Goal: Information Seeking & Learning: Compare options

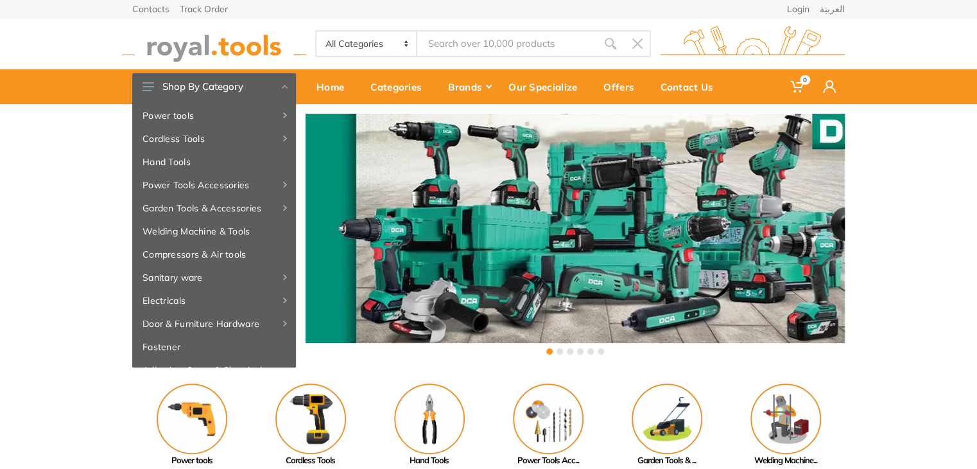
click at [476, 46] on input "Site search" at bounding box center [507, 43] width 180 height 27
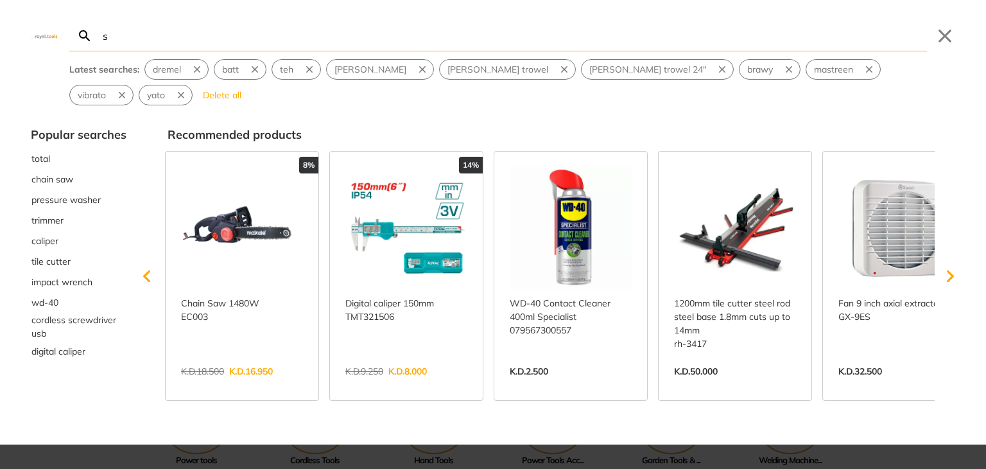
type input "s"
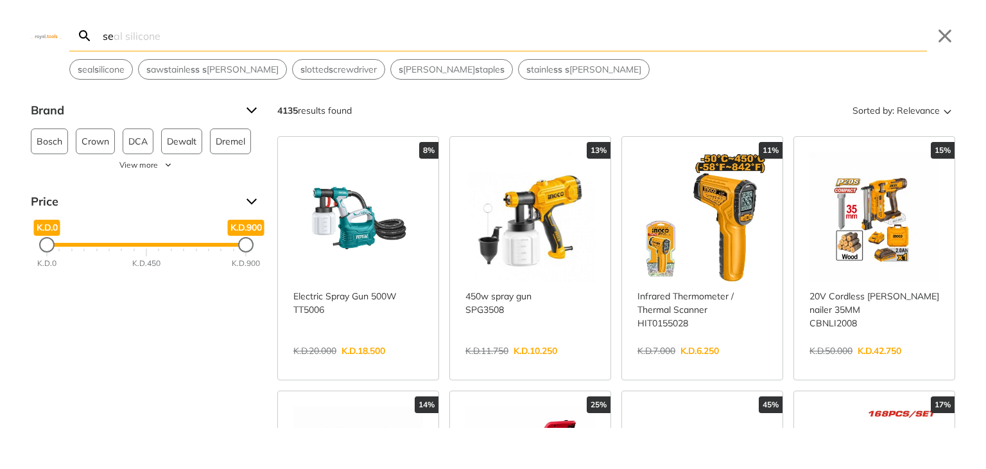
type input "set"
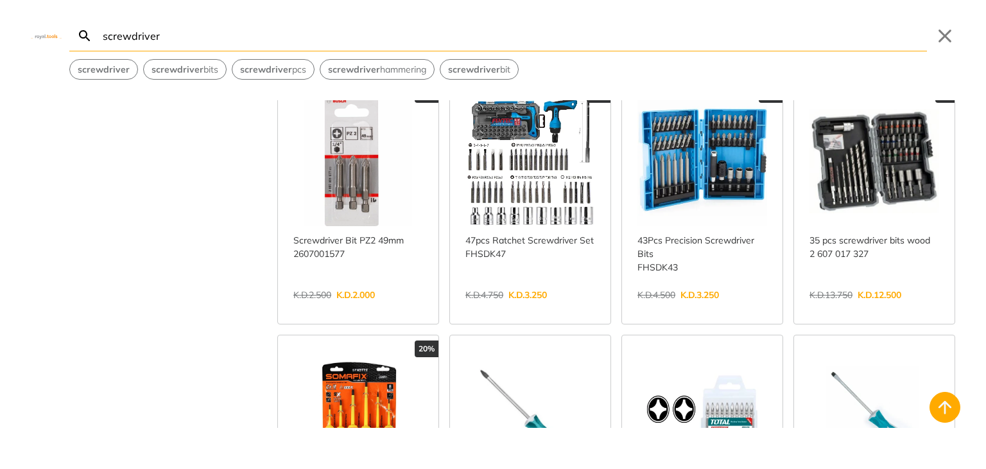
scroll to position [822, 0]
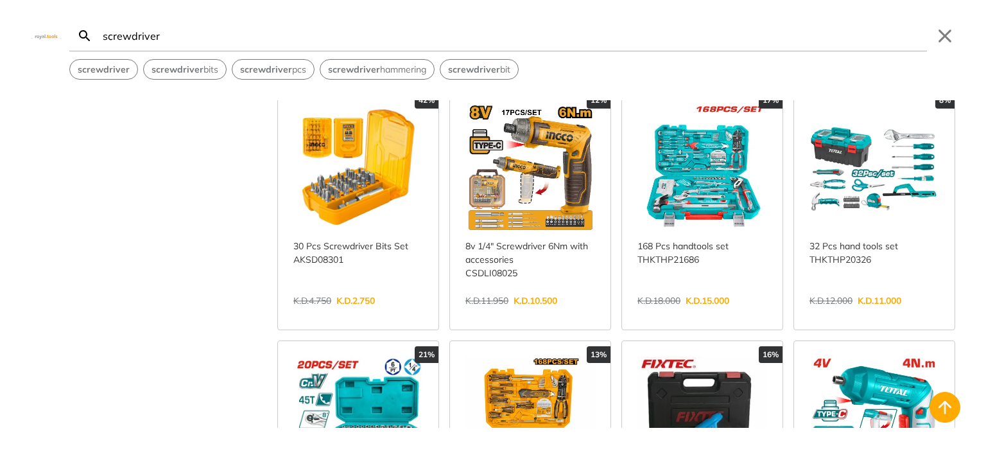
scroll to position [342, 0]
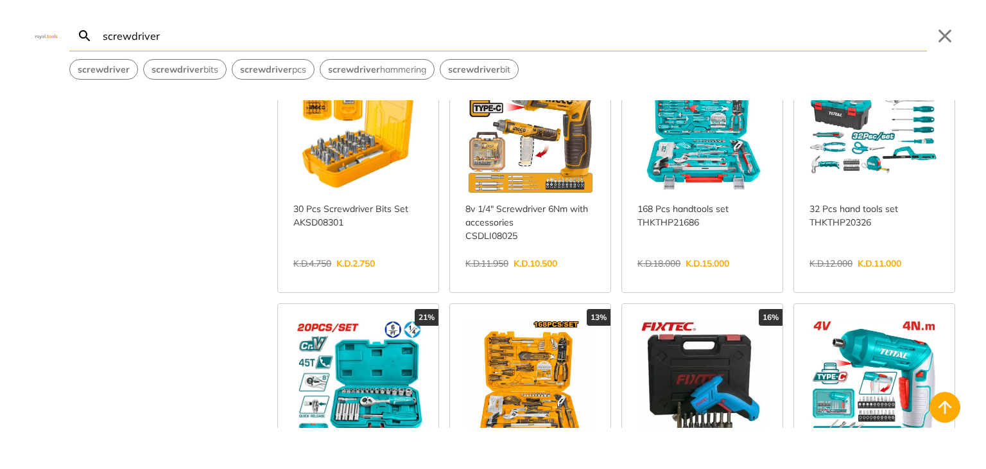
type input "screwdriver"
click at [359, 277] on link "View more →" at bounding box center [358, 277] width 130 height 0
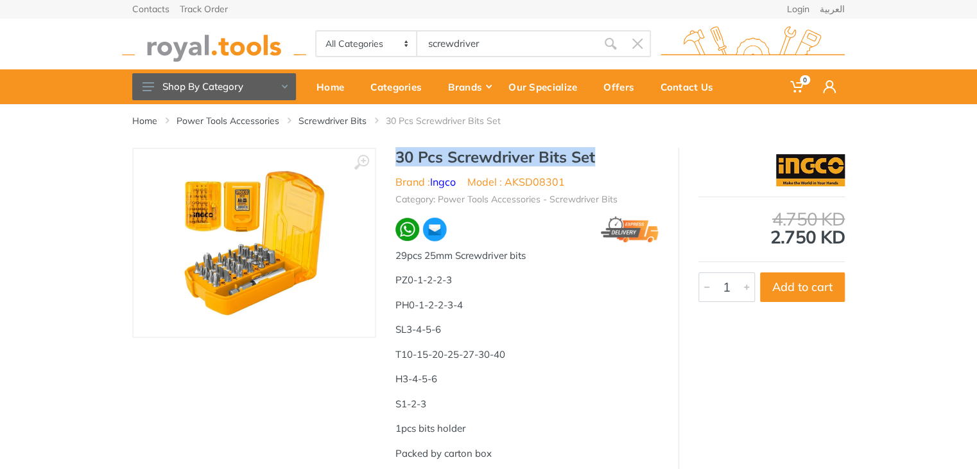
drag, startPoint x: 601, startPoint y: 154, endPoint x: 393, endPoint y: 160, distance: 208.7
click at [393, 160] on div "30 Pcs Screwdriver Bits Set Brand : Ingco Model : AKSD08301 Category: Power Too…" at bounding box center [527, 309] width 302 height 323
copy h1 "30 Pcs Screwdriver Bits Set"
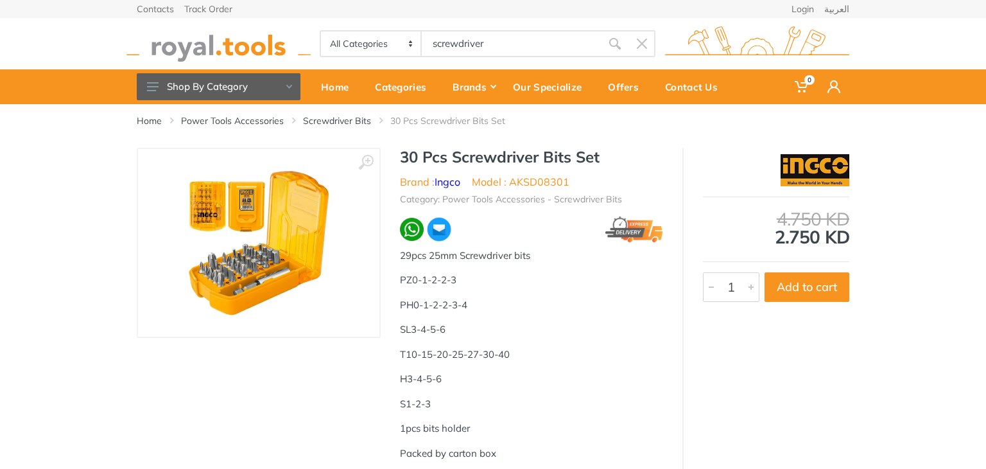
click at [448, 37] on body "0 0" at bounding box center [493, 234] width 986 height 469
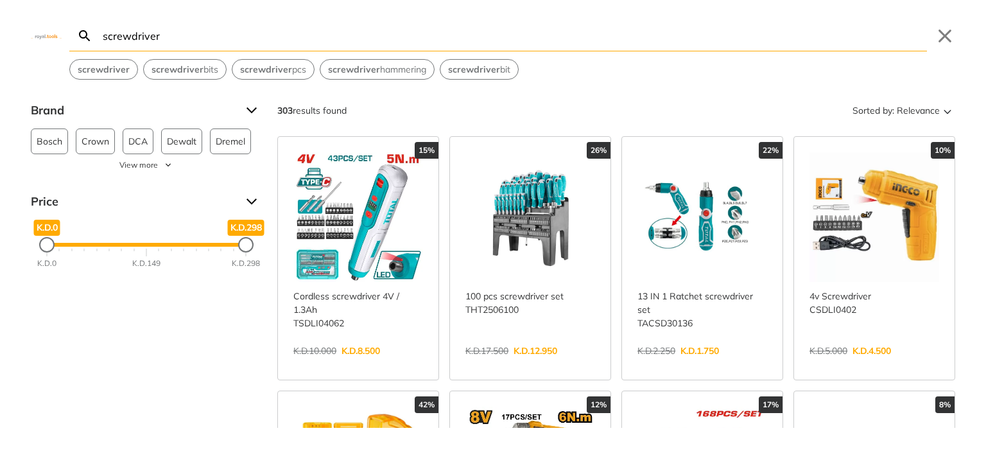
type input "30 Pcs Screwdriver Bits Set"
drag, startPoint x: 342, startPoint y: 31, endPoint x: 55, endPoint y: 35, distance: 287.0
click at [55, 35] on div "Search screwdriver screwdriver Submit Close screwdriver screwdriver bits screwd…" at bounding box center [493, 40] width 986 height 80
paste input "30 Pcs Screwdriver Bits Set"
type input "30 Pcs Screwdriver Bits Set"
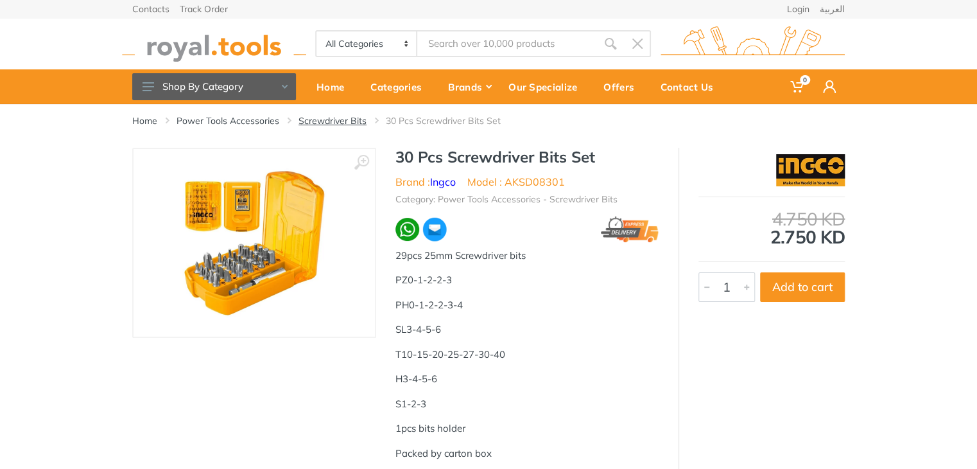
click at [348, 119] on link "Screwdriver Bits" at bounding box center [333, 120] width 68 height 13
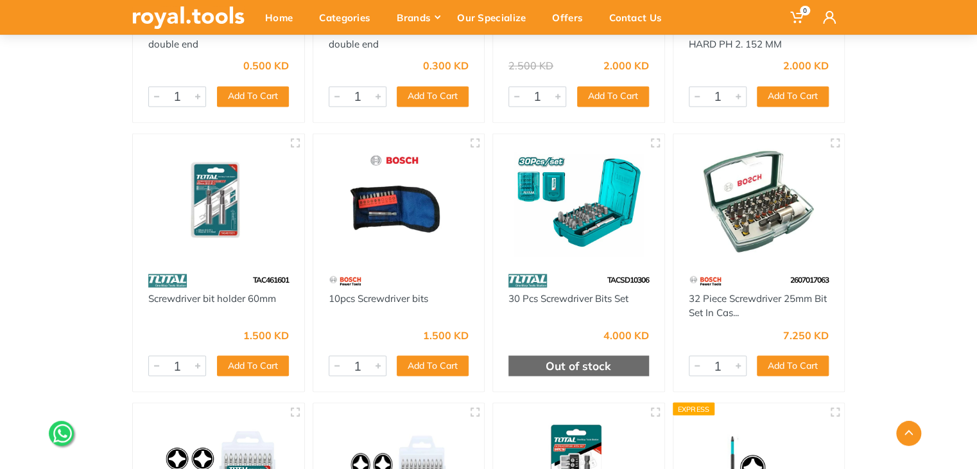
scroll to position [865, 0]
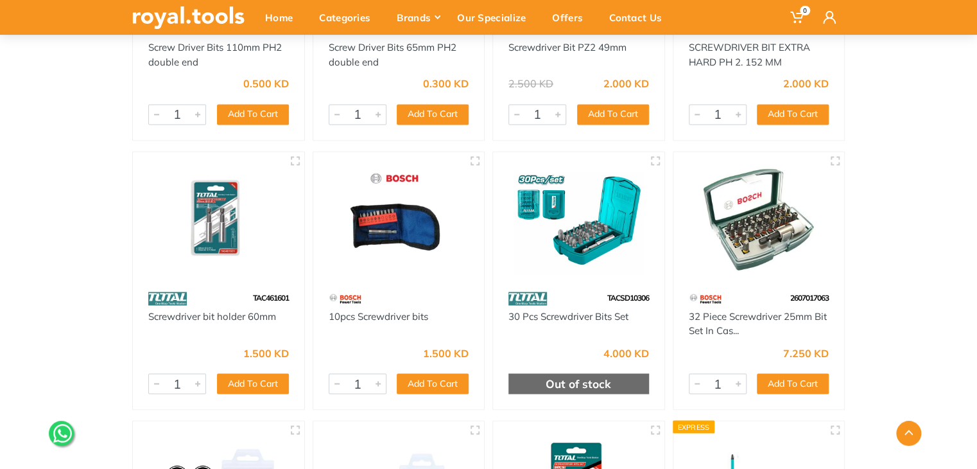
click at [205, 24] on img at bounding box center [188, 17] width 112 height 22
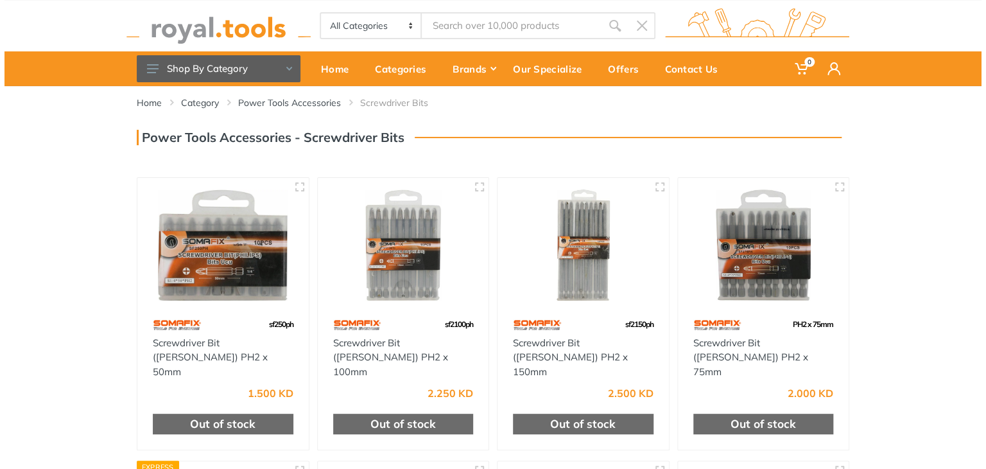
scroll to position [0, 0]
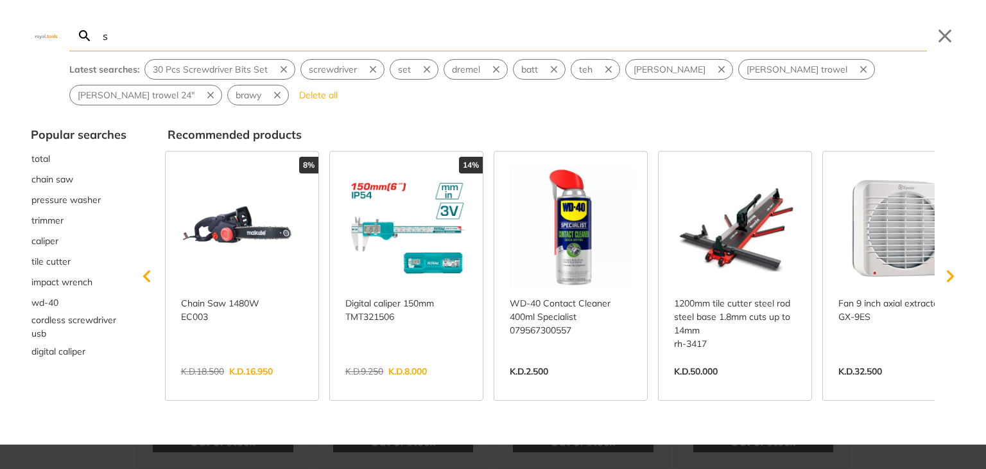
type input "sa"
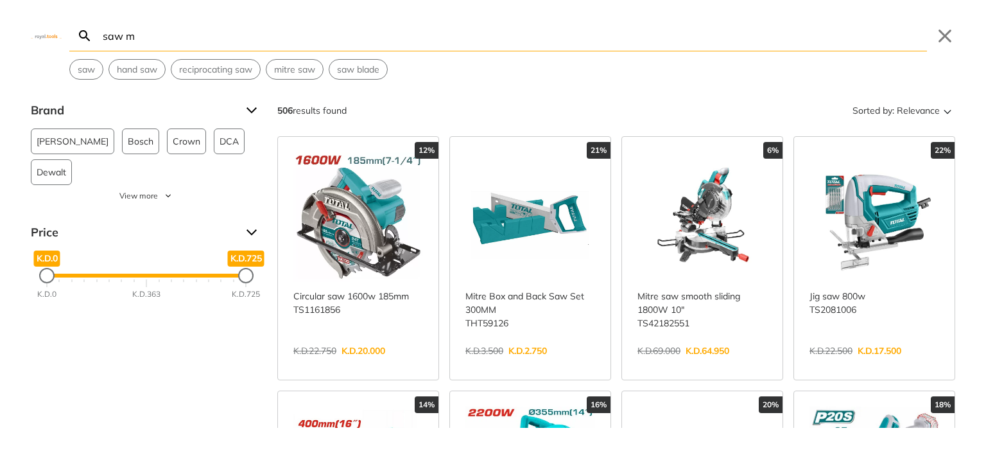
type input "saw"
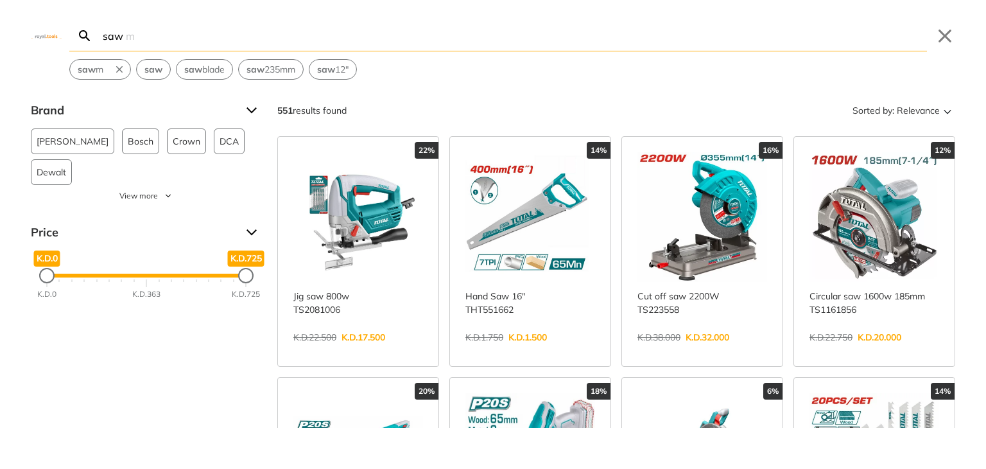
drag, startPoint x: 162, startPoint y: 40, endPoint x: 64, endPoint y: 34, distance: 97.8
click at [64, 34] on div "Search saw saw m Submit Close saw m saw saw blade saw 235mm saw 12"" at bounding box center [493, 40] width 986 height 80
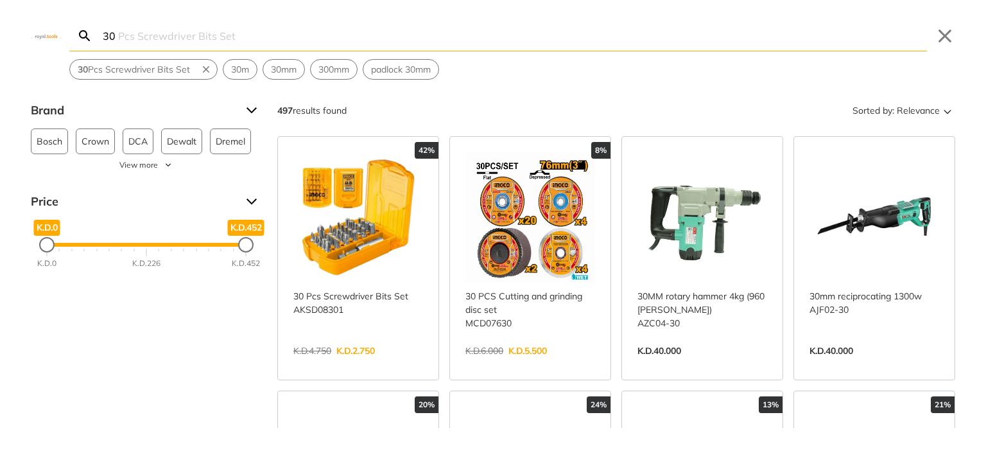
type input "30"
click at [306, 364] on link "View more →" at bounding box center [358, 364] width 130 height 0
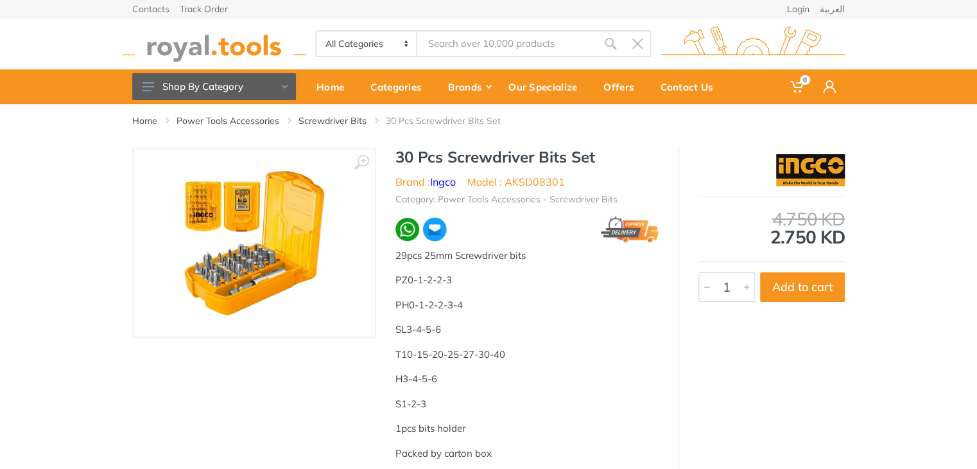
click at [336, 121] on link "Screwdriver Bits" at bounding box center [333, 120] width 68 height 13
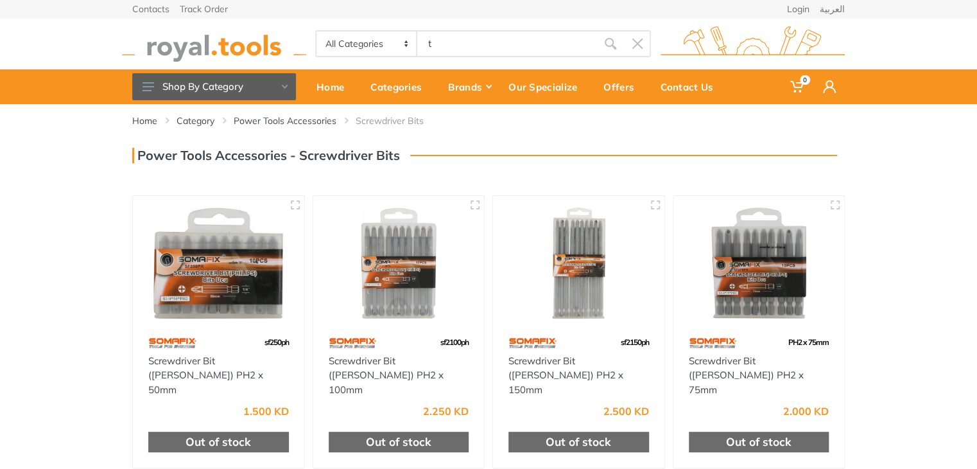
type input "t"
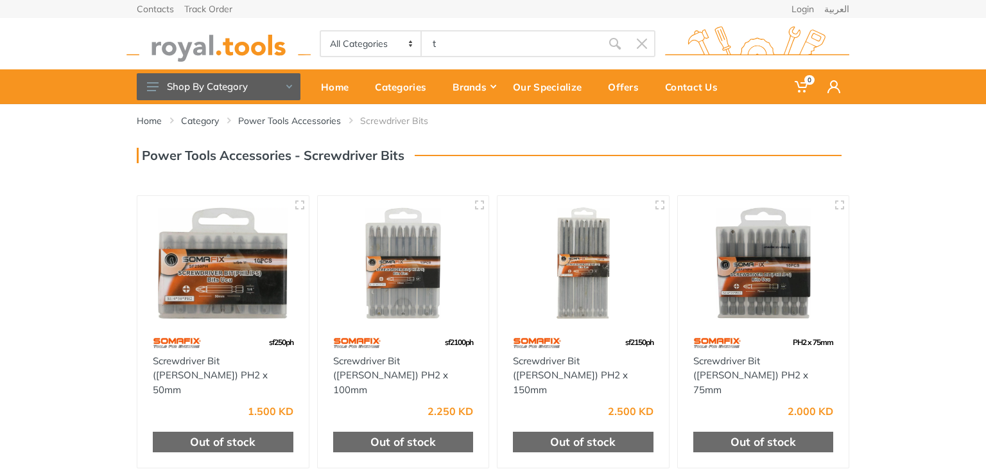
type input "a"
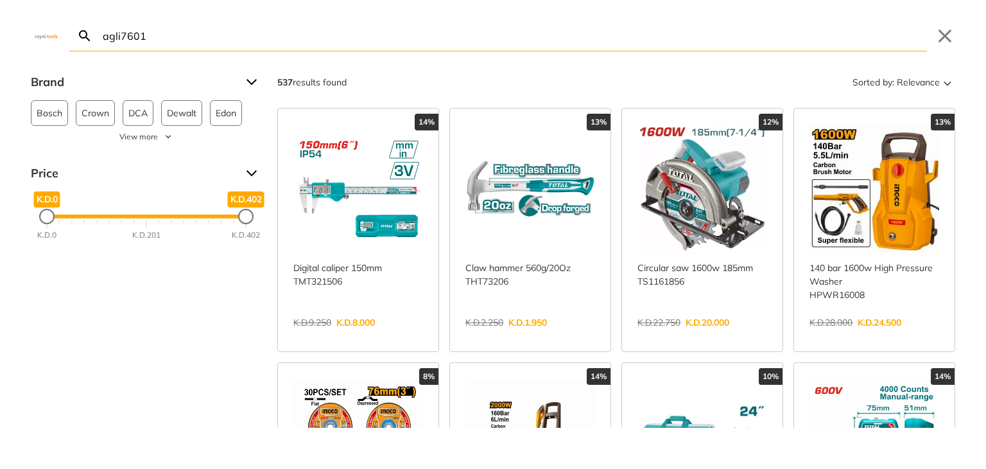
type input "agli76012"
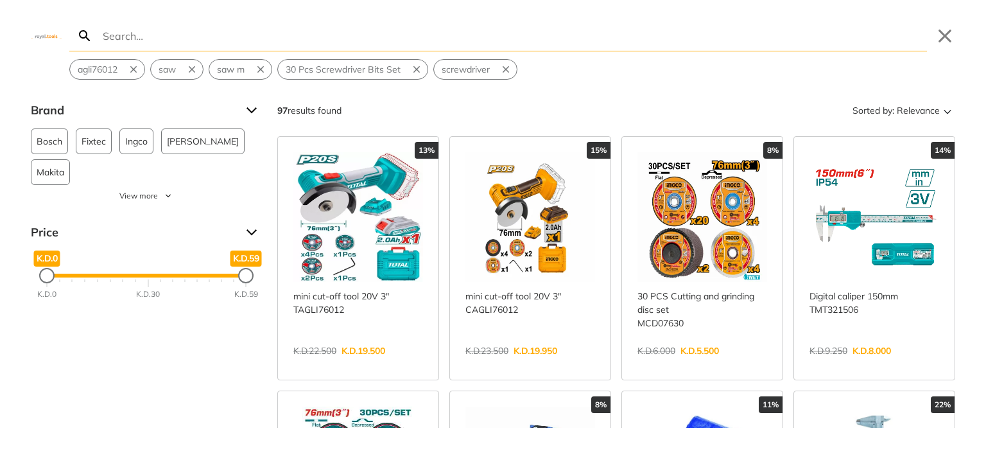
click at [236, 40] on input "Search" at bounding box center [513, 36] width 827 height 30
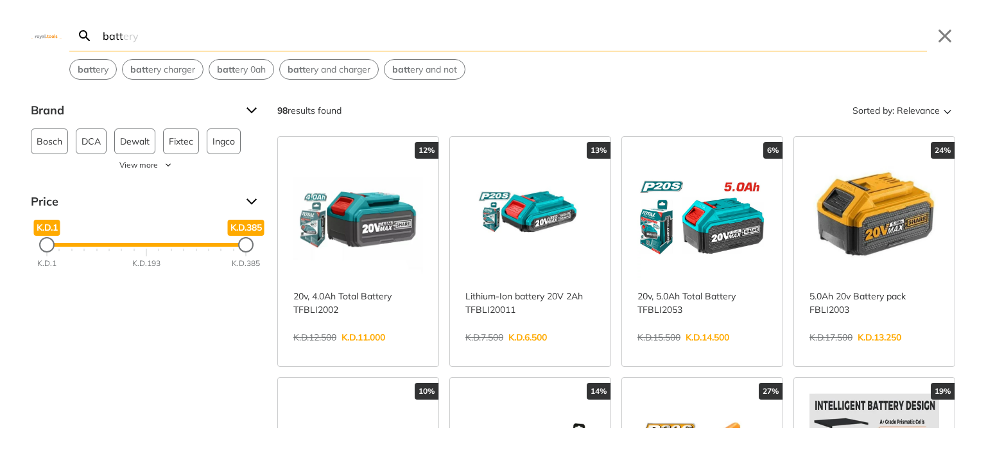
type input "batt"
click at [539, 350] on link "View more →" at bounding box center [530, 350] width 130 height 0
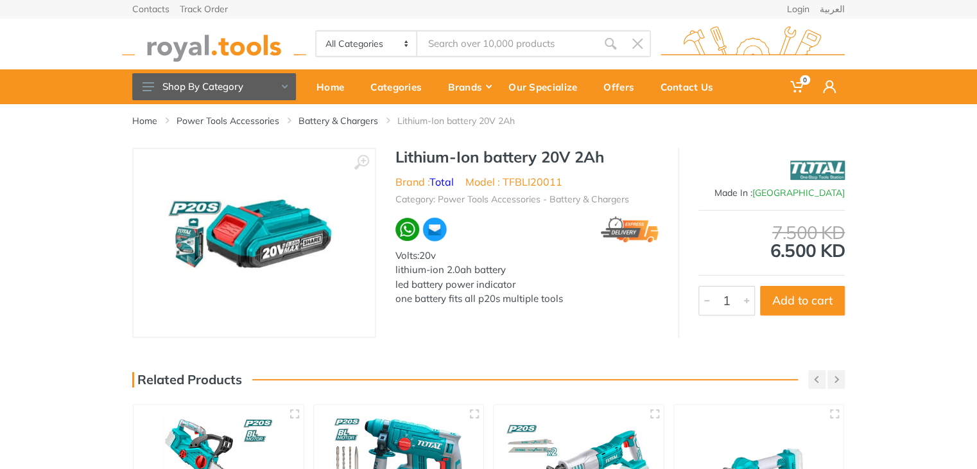
type input "batt"
drag, startPoint x: 564, startPoint y: 180, endPoint x: 505, endPoint y: 183, distance: 58.5
click at [505, 183] on ul "Brand : Total Model : TFBLI20011" at bounding box center [526, 181] width 263 height 15
copy li "TFBLI20011"
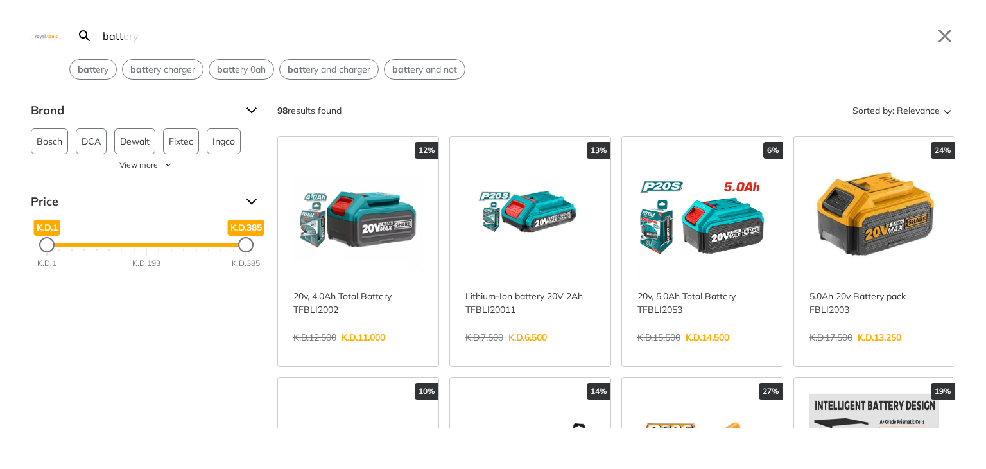
drag, startPoint x: 507, startPoint y: 52, endPoint x: 406, endPoint y: 58, distance: 101.6
click at [406, 58] on body "0 0" at bounding box center [493, 234] width 986 height 469
drag, startPoint x: 322, startPoint y: 46, endPoint x: 177, endPoint y: 16, distance: 148.2
click at [177, 16] on div "Search batt battery Submit Close batt ery batt ery charger batt ery 0ah batt er…" at bounding box center [493, 40] width 986 height 80
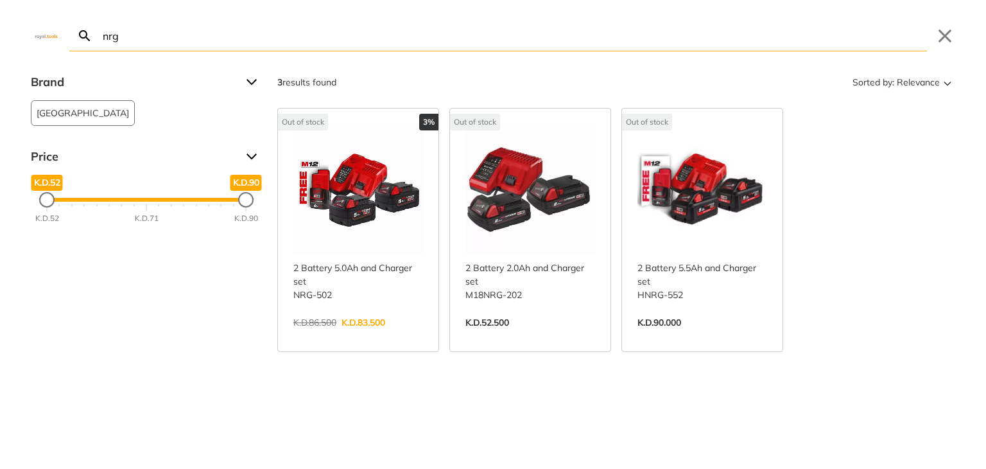
type input "nrg"
click at [342, 336] on link "View more →" at bounding box center [358, 336] width 130 height 0
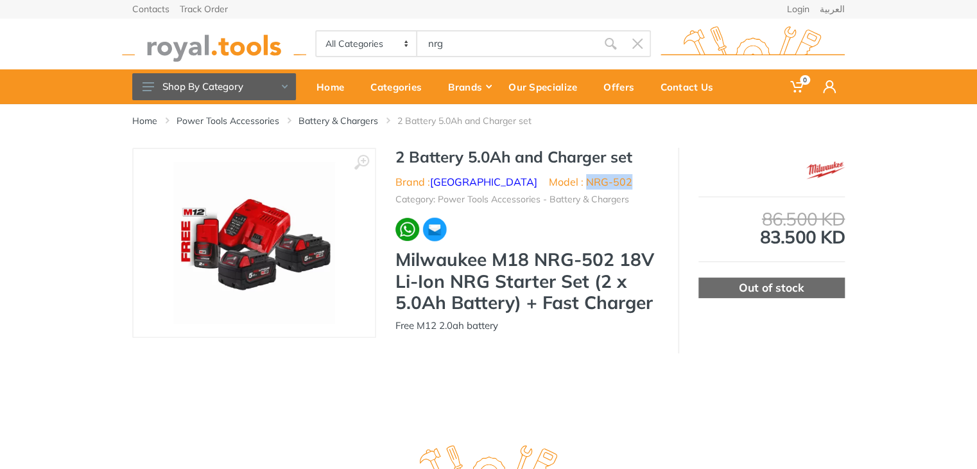
drag, startPoint x: 586, startPoint y: 182, endPoint x: 532, endPoint y: 186, distance: 54.7
click at [532, 186] on ul "Brand : [GEOGRAPHIC_DATA] Model : NRG-502" at bounding box center [526, 181] width 263 height 15
copy li "NRG-502"
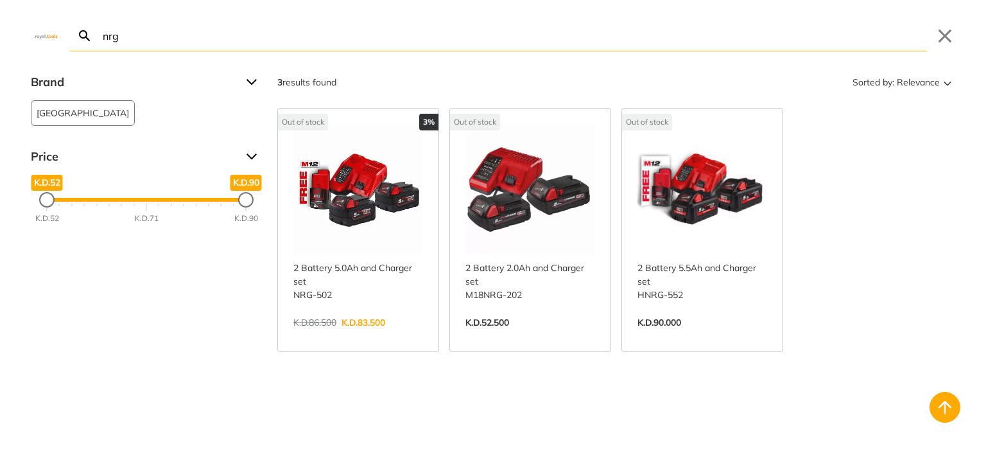
click at [434, 44] on body "0 0" at bounding box center [493, 234] width 986 height 469
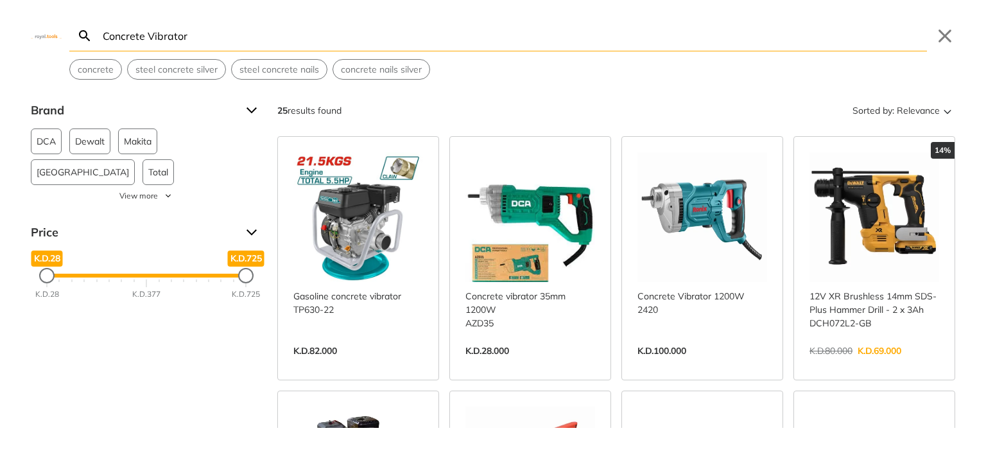
type input "Concrete Vibrator"
click at [377, 364] on link "View more →" at bounding box center [358, 364] width 130 height 0
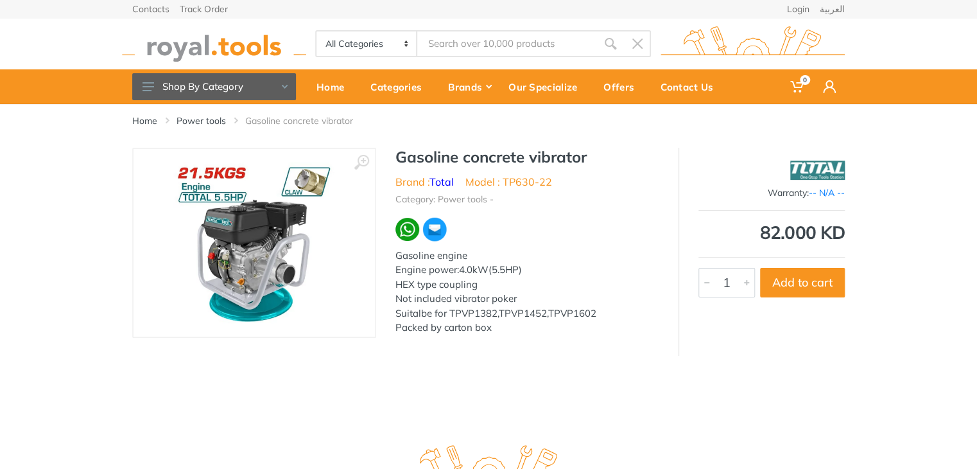
type input "Concrete Vibrator"
drag, startPoint x: 554, startPoint y: 188, endPoint x: 505, endPoint y: 189, distance: 48.8
click at [505, 189] on ul "Brand : Total Model : TP630-22" at bounding box center [526, 181] width 263 height 15
copy li "TP630-22"
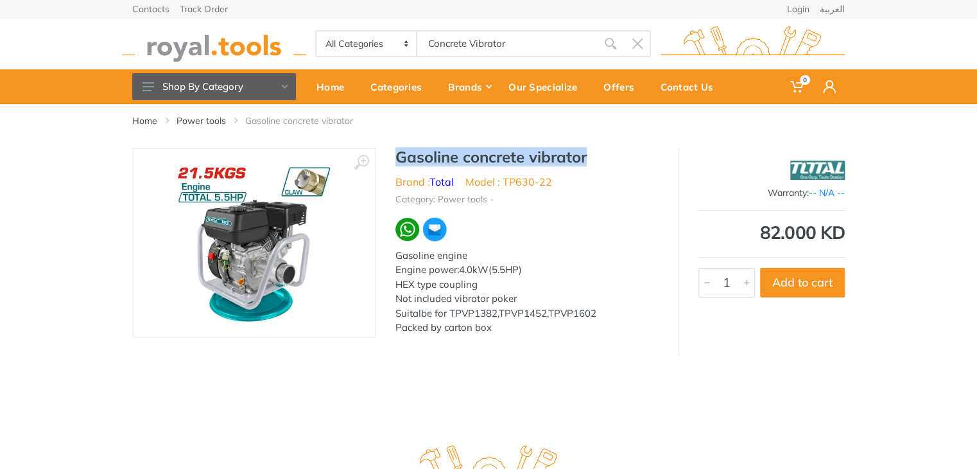
drag, startPoint x: 594, startPoint y: 157, endPoint x: 398, endPoint y: 160, distance: 196.5
click at [398, 160] on h1 "Gasoline concrete vibrator" at bounding box center [526, 157] width 263 height 19
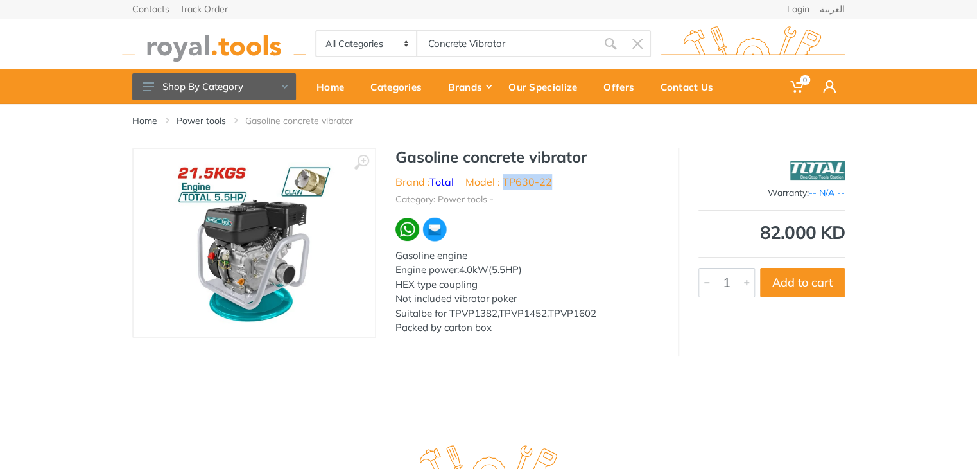
drag, startPoint x: 532, startPoint y: 183, endPoint x: 503, endPoint y: 179, distance: 29.8
click at [503, 179] on li "Model : TP630-22" at bounding box center [508, 181] width 87 height 15
copy li "TP630-22"
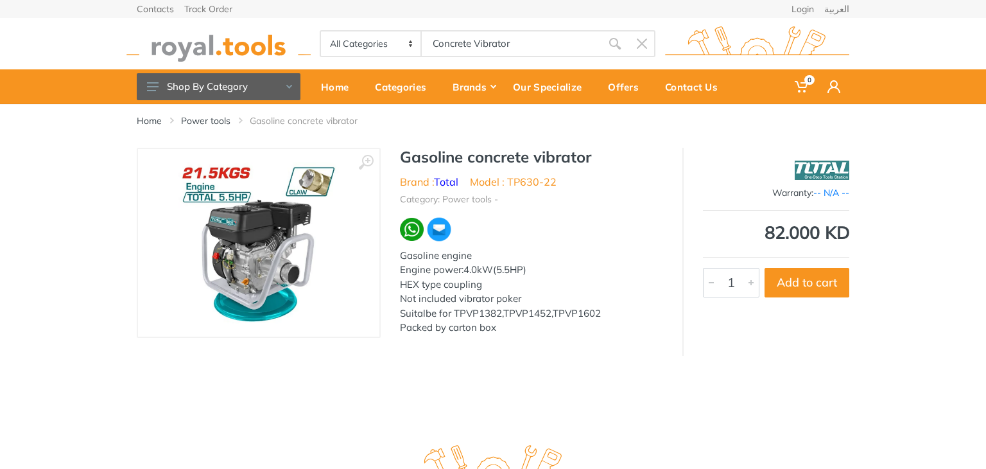
click at [449, 37] on body "0 0" at bounding box center [493, 234] width 986 height 469
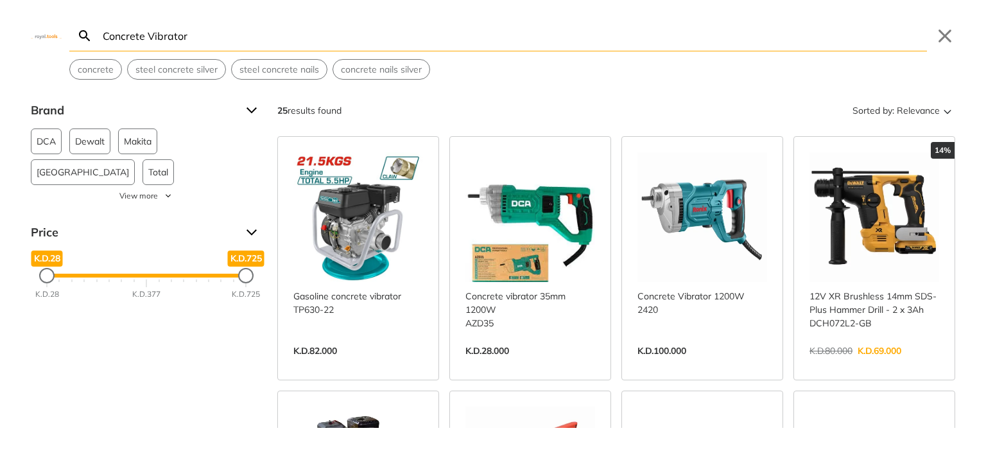
drag, startPoint x: 149, startPoint y: 35, endPoint x: 96, endPoint y: 31, distance: 52.7
click at [96, 31] on form "Search Concrete Vibrator Submit" at bounding box center [498, 36] width 858 height 31
type input "Vibrator"
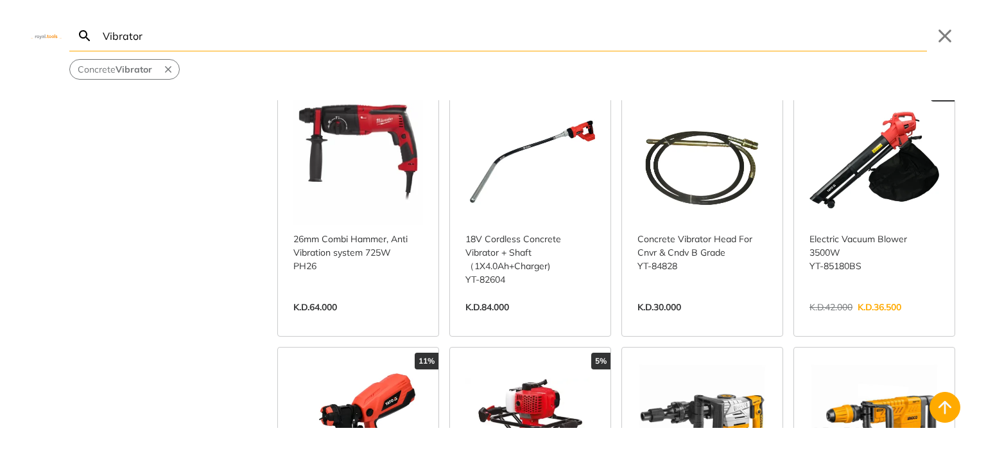
scroll to position [1034, 0]
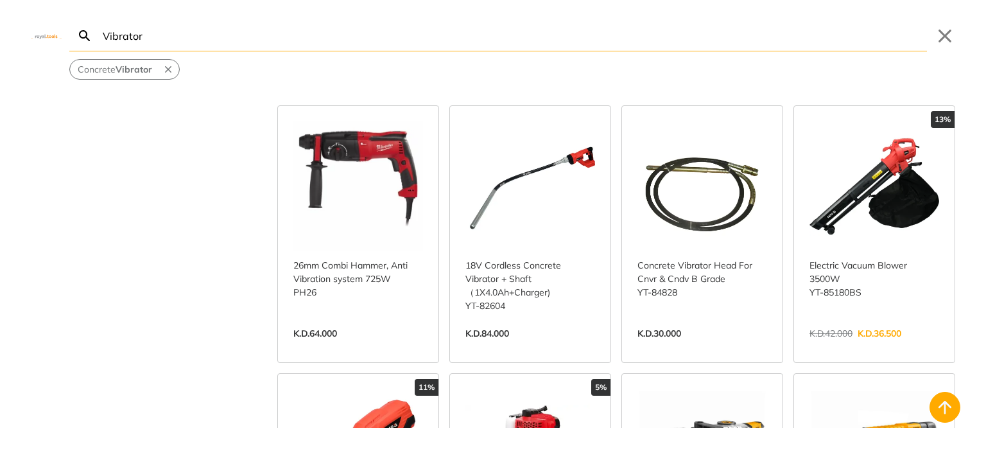
click at [668, 31] on input "Vibrator" at bounding box center [513, 36] width 827 height 30
click at [267, 24] on input "Search" at bounding box center [513, 36] width 827 height 30
paste input "Casting Concrete Shoes"
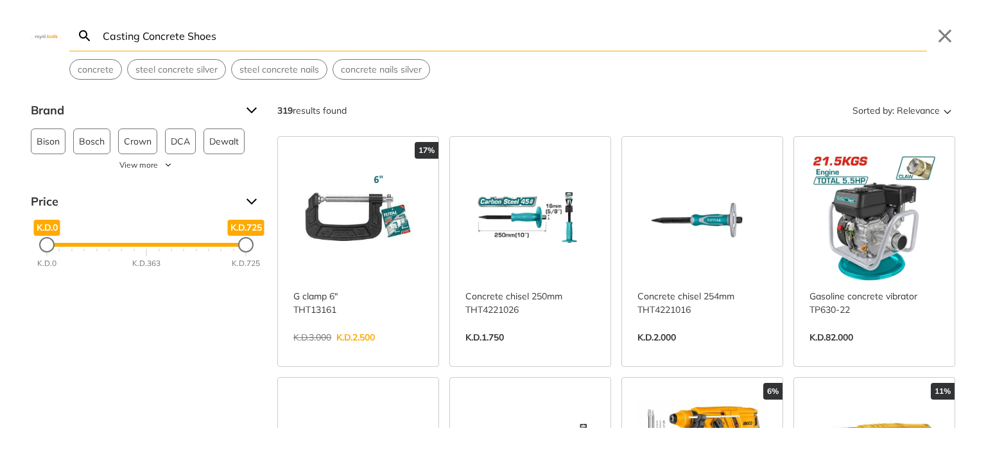
drag, startPoint x: 186, startPoint y: 38, endPoint x: 0, endPoint y: 8, distance: 187.9
click at [0, 8] on div "Search Casting Concrete Shoes Submit Close concrete steel concrete silver steel…" at bounding box center [493, 40] width 986 height 80
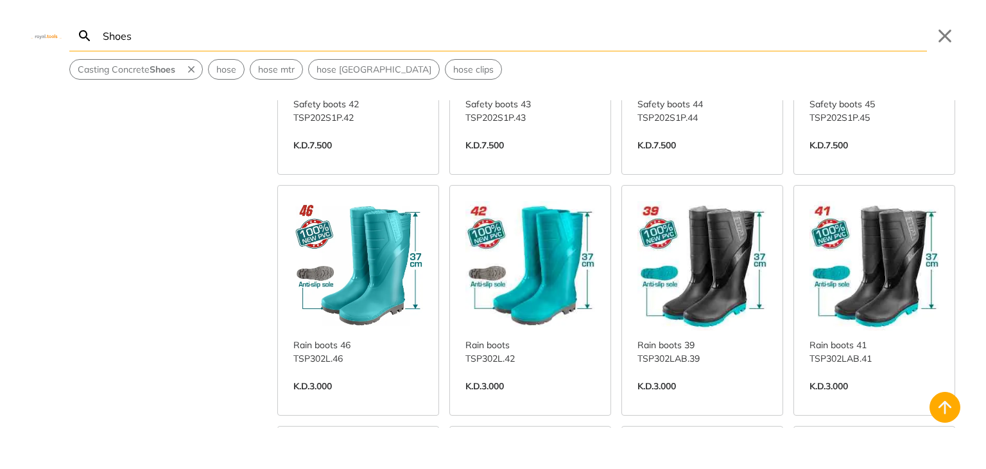
scroll to position [442, 0]
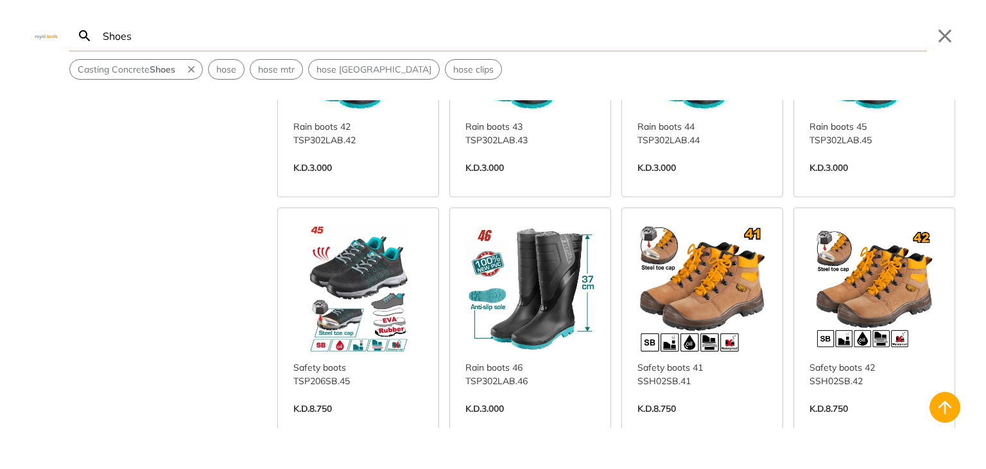
scroll to position [888, 0]
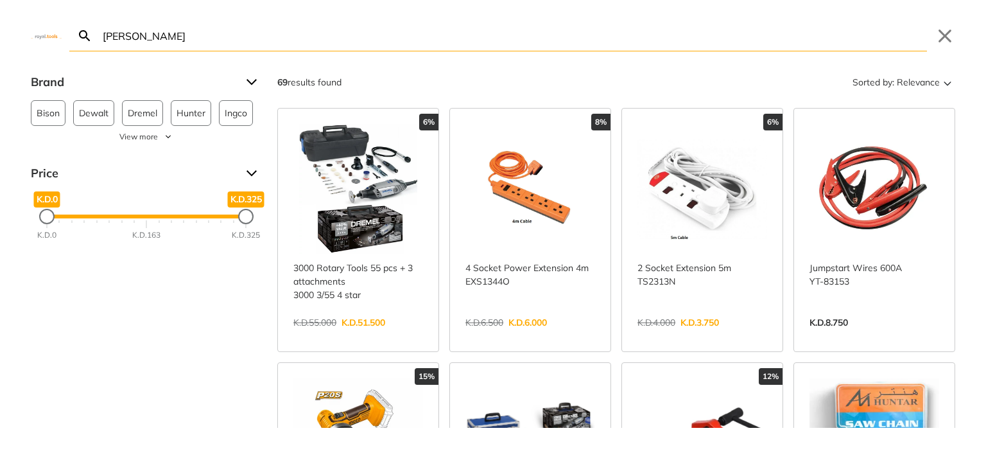
type input "mustaren"
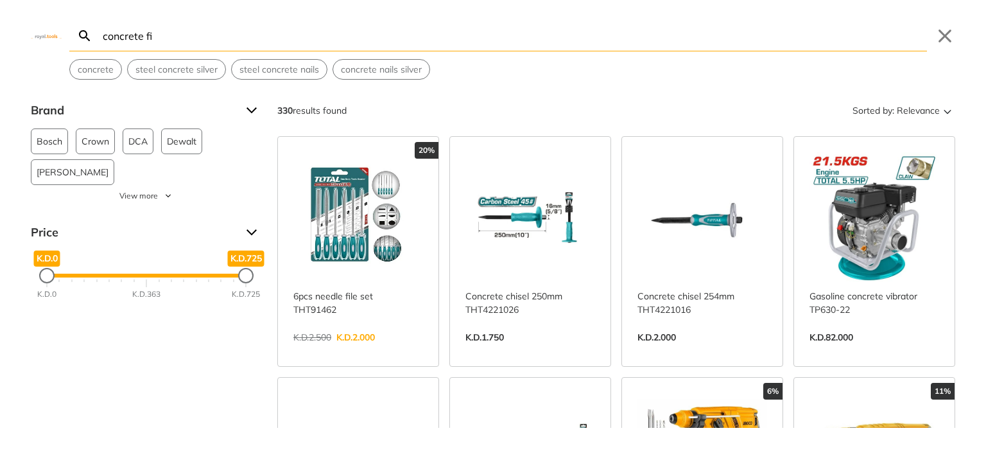
type input "concrete fin"
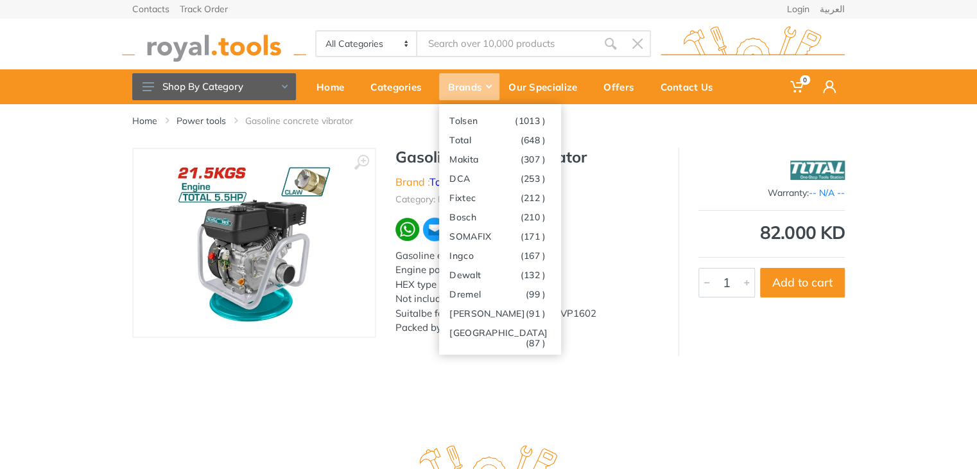
click at [465, 83] on div "Brands" at bounding box center [469, 86] width 60 height 27
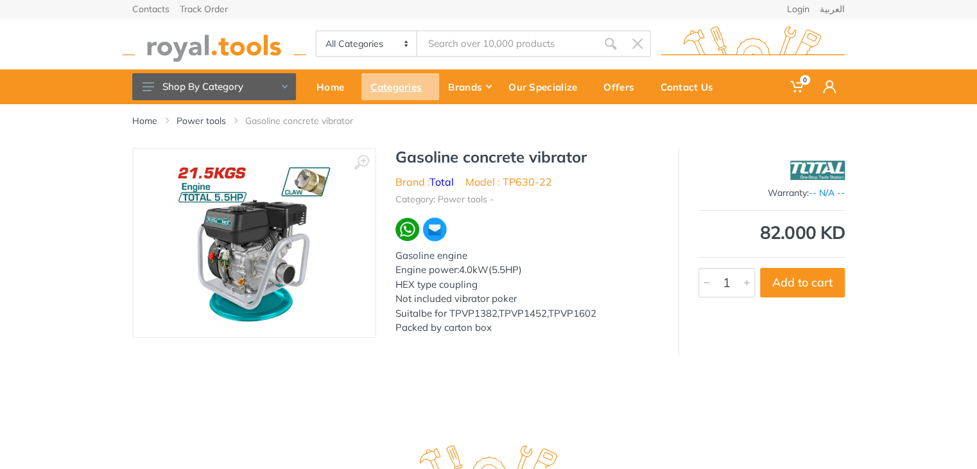
click at [408, 88] on div "Categories" at bounding box center [400, 86] width 78 height 27
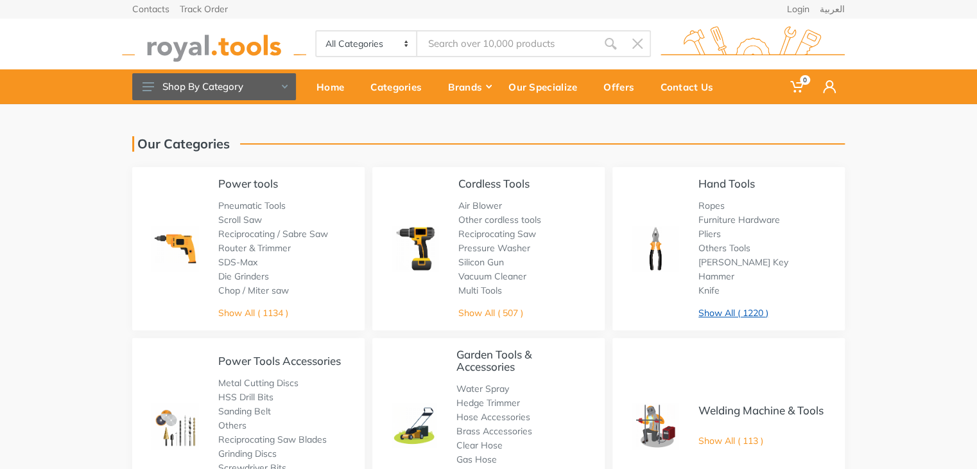
click at [749, 316] on link "Show All ( 1220 )" at bounding box center [733, 313] width 70 height 12
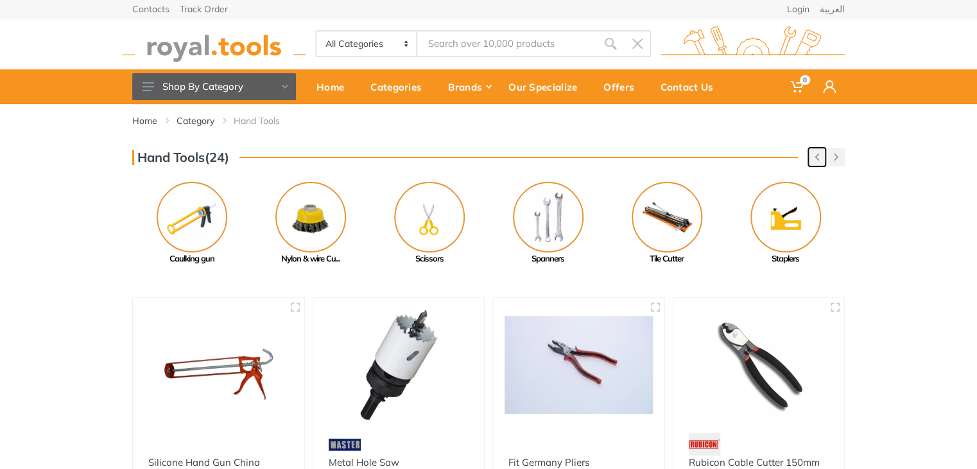
click at [818, 159] on use "button" at bounding box center [817, 156] width 4 height 7
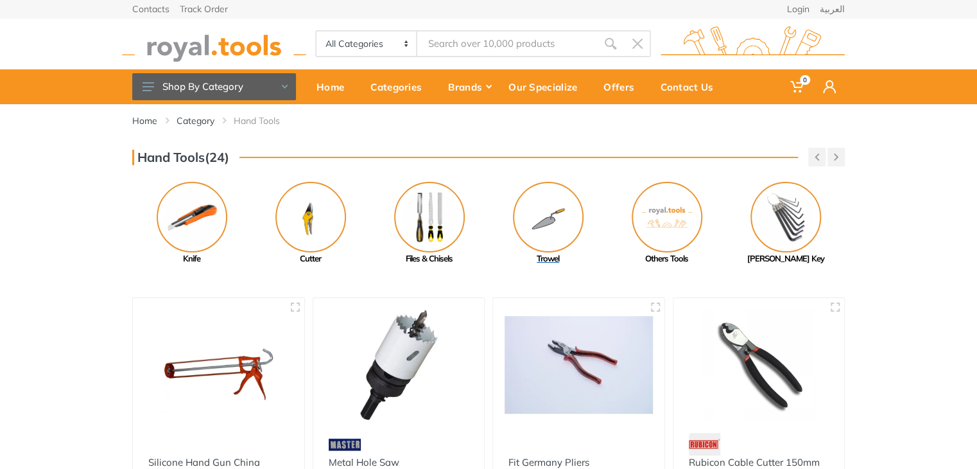
click at [544, 237] on img at bounding box center [548, 217] width 71 height 71
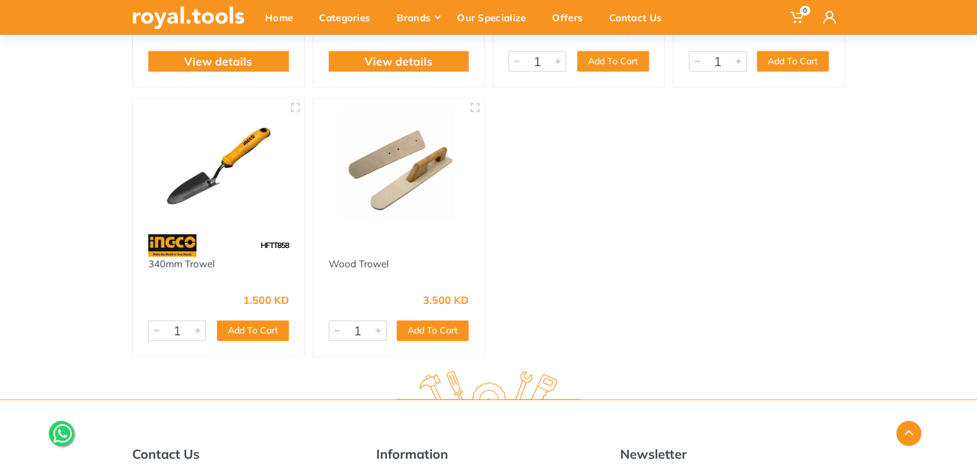
scroll to position [1210, 0]
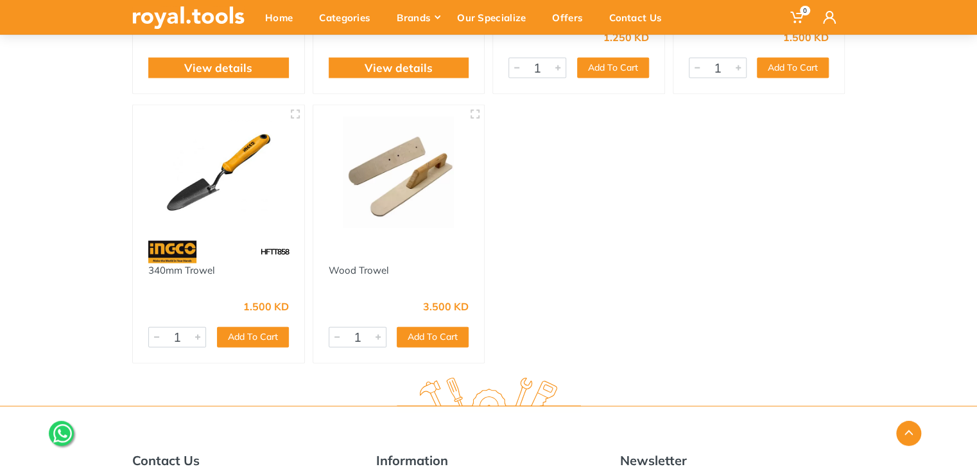
click at [385, 175] on img at bounding box center [399, 171] width 148 height 111
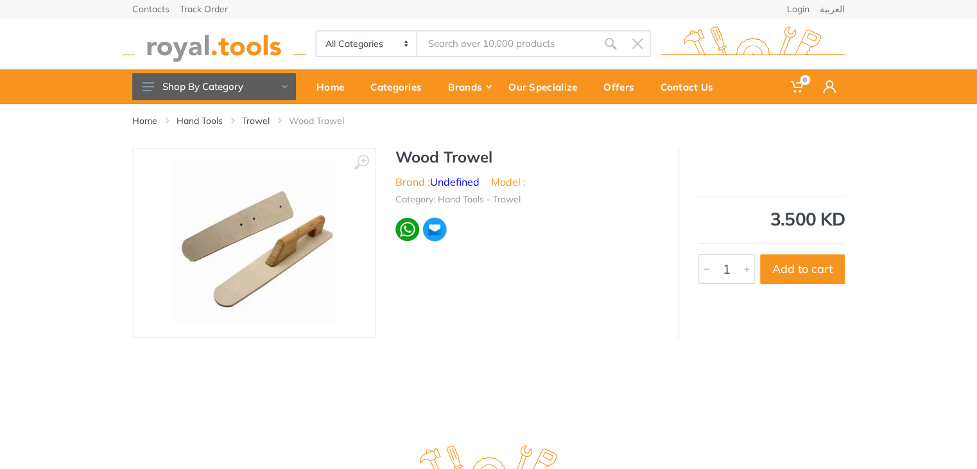
drag, startPoint x: 493, startPoint y: 159, endPoint x: 387, endPoint y: 168, distance: 106.3
click at [387, 168] on div "Wood Trowel Brand : Undefined Model : Category: Hand Tools - Trowel" at bounding box center [527, 199] width 302 height 102
drag, startPoint x: 399, startPoint y: 155, endPoint x: 496, endPoint y: 163, distance: 97.2
click at [496, 163] on h1 "Wood Trowel" at bounding box center [526, 157] width 263 height 19
copy h1 "Wood Trowel"
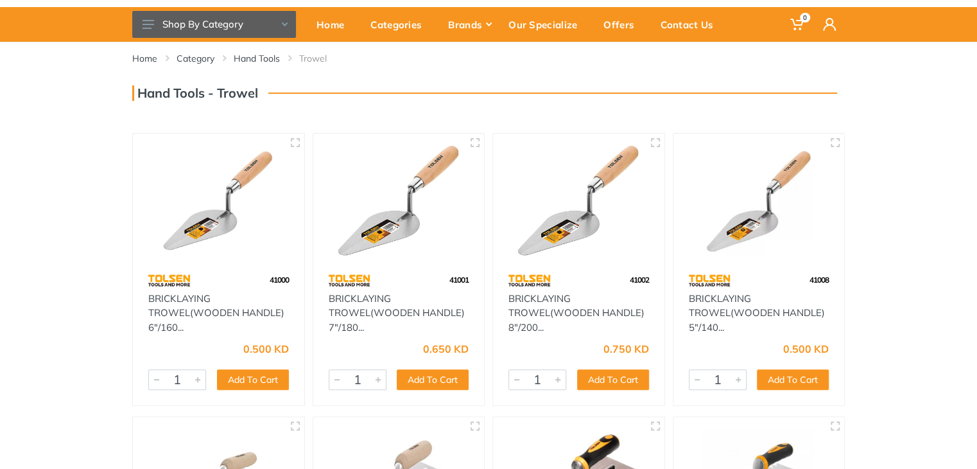
scroll to position [69, 0]
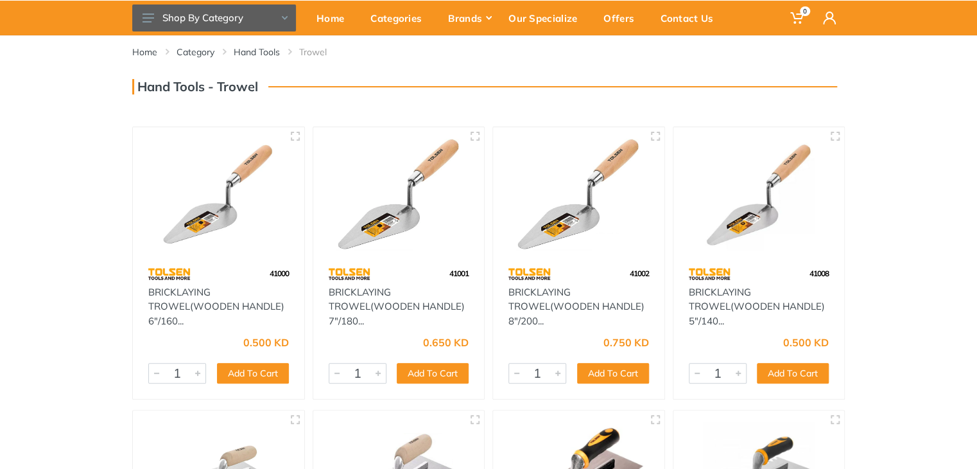
click at [630, 229] on img at bounding box center [579, 194] width 148 height 111
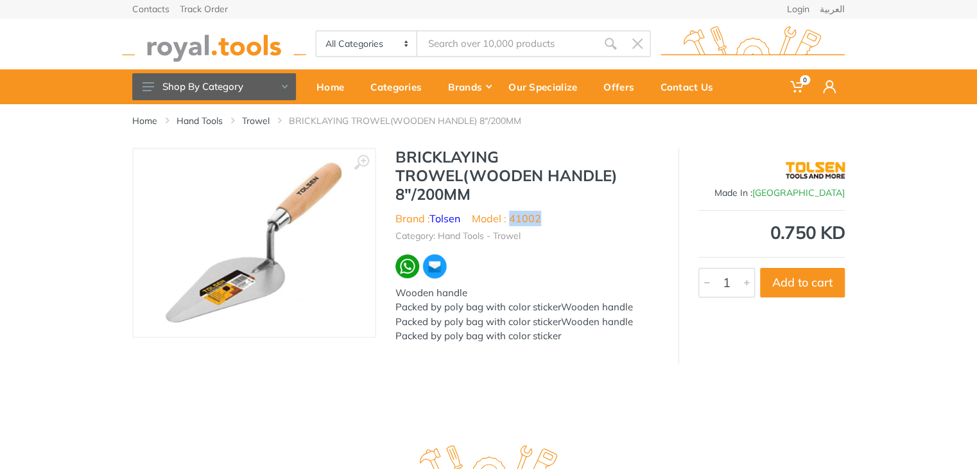
drag, startPoint x: 549, startPoint y: 220, endPoint x: 511, endPoint y: 223, distance: 38.7
click at [511, 223] on ul "Brand : Tolsen Model : 41002" at bounding box center [526, 218] width 263 height 15
copy li "41002"
click at [444, 47] on input "Site search" at bounding box center [507, 43] width 180 height 27
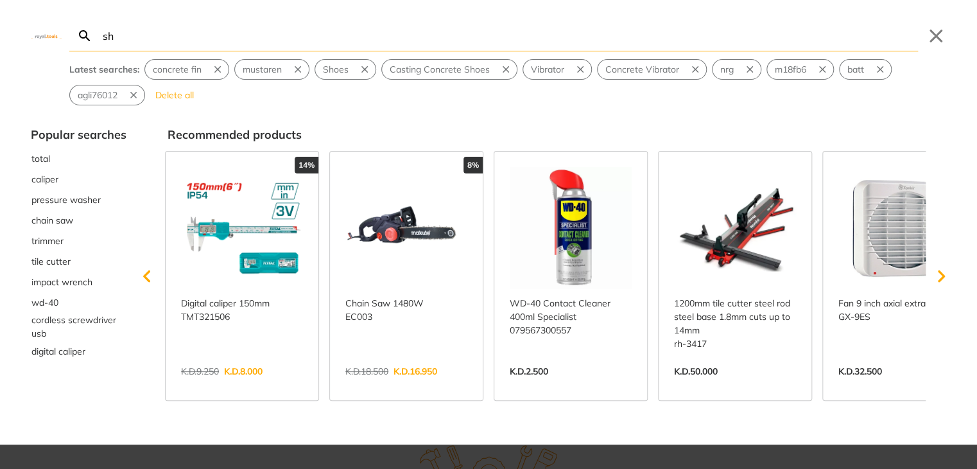
type input "sh"
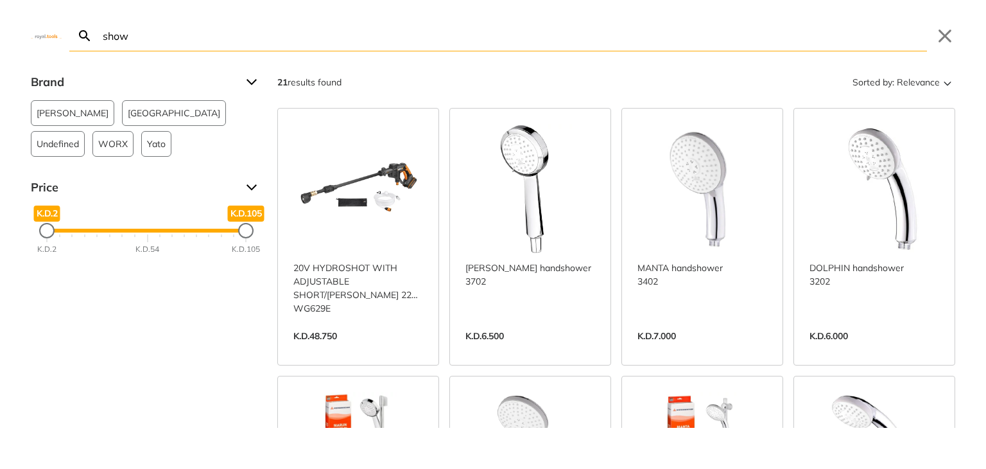
type input "shows"
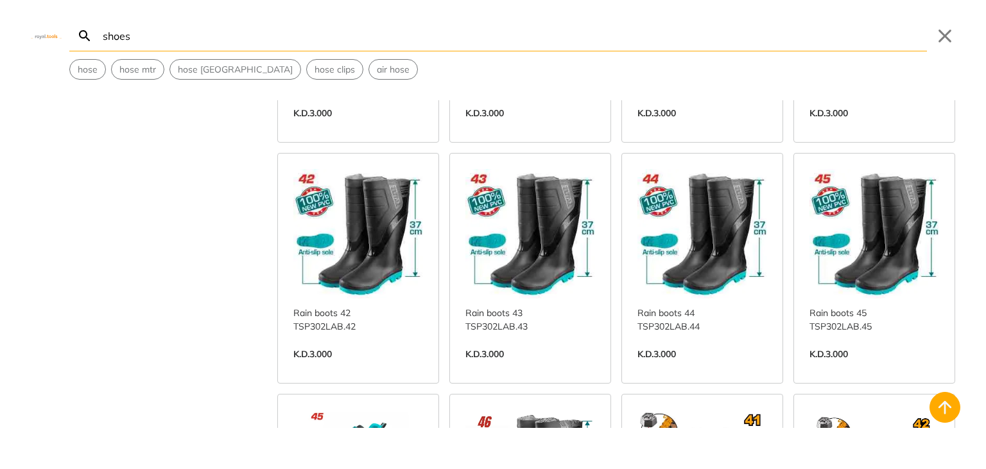
scroll to position [706, 0]
type input "shoes"
click at [867, 367] on link "View more →" at bounding box center [874, 367] width 130 height 0
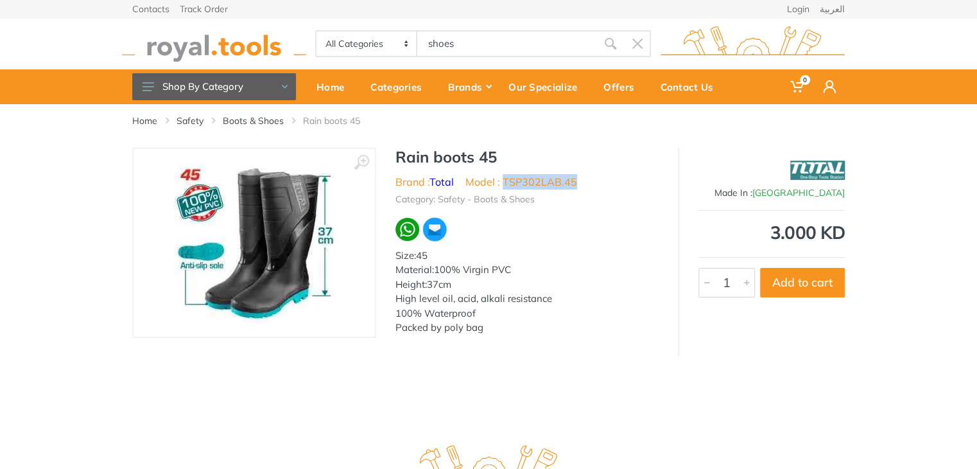
drag, startPoint x: 576, startPoint y: 180, endPoint x: 505, endPoint y: 184, distance: 71.3
click at [505, 184] on ul "Brand : Total Model : TSP302LAB.45" at bounding box center [526, 181] width 263 height 15
copy li "TSP302LAB.45"
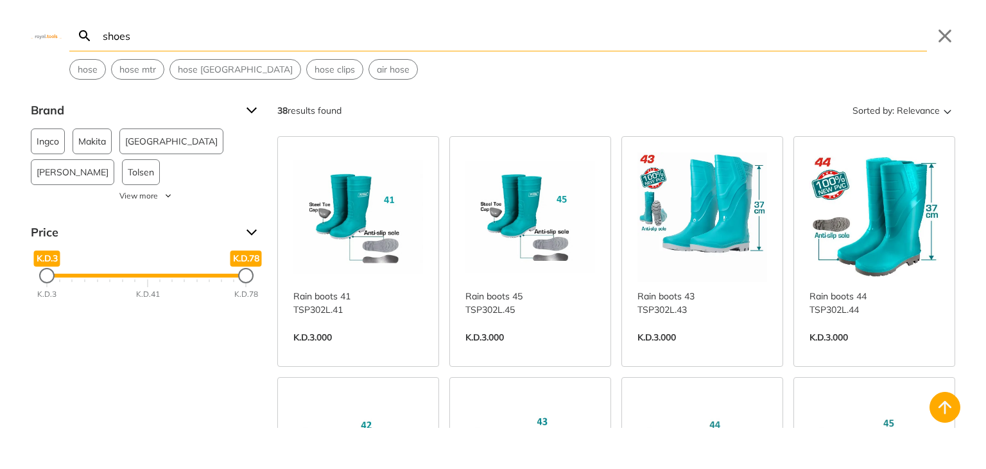
drag, startPoint x: 460, startPoint y: 42, endPoint x: 338, endPoint y: 35, distance: 122.1
click at [338, 35] on body "0 0" at bounding box center [493, 234] width 986 height 469
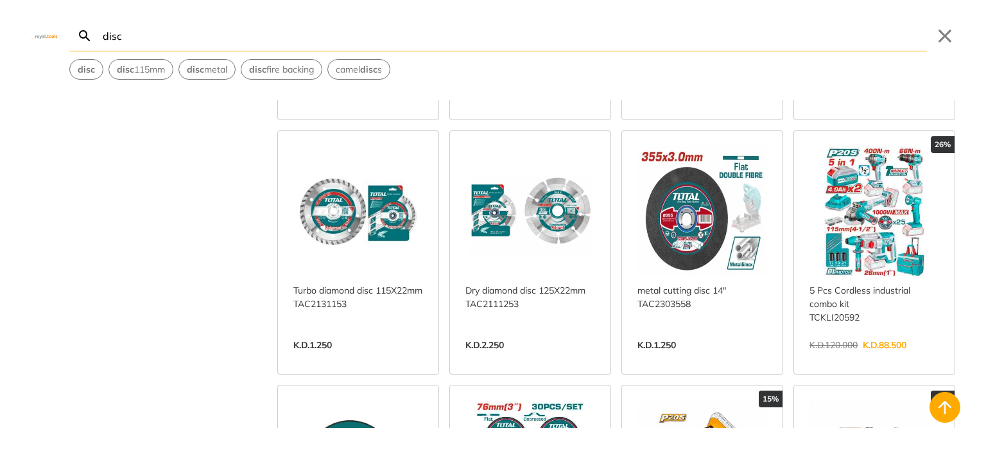
scroll to position [765, 0]
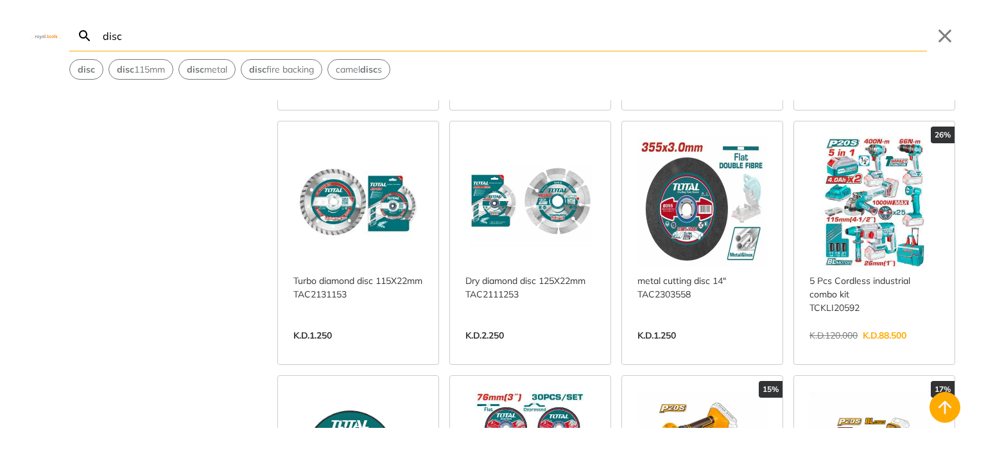
type input "disc"
click at [517, 349] on link "View more →" at bounding box center [530, 349] width 130 height 0
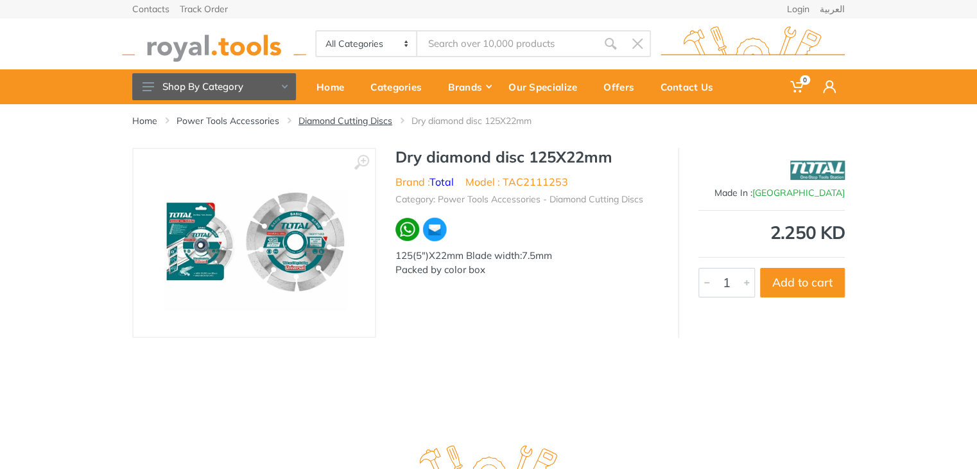
type input "disc"
click at [329, 121] on link "Diamond Cutting Discs" at bounding box center [346, 120] width 94 height 13
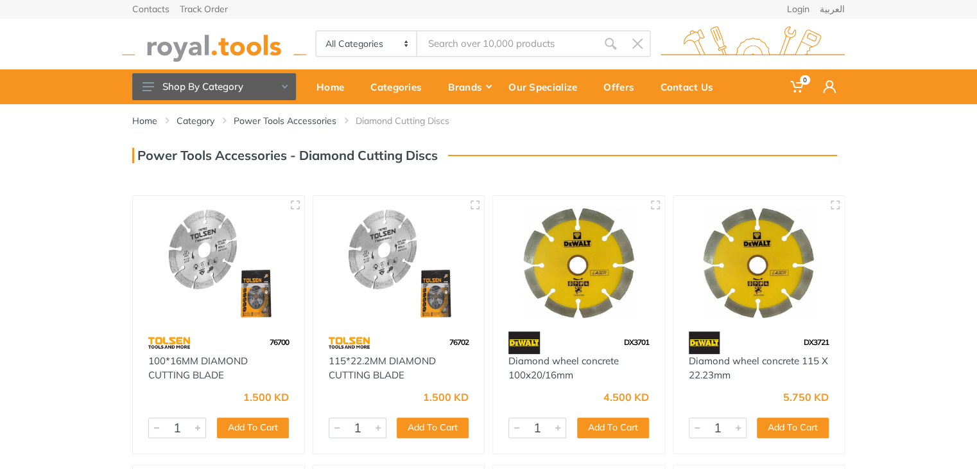
click at [465, 45] on input "Site search" at bounding box center [507, 43] width 180 height 27
type input "camel"
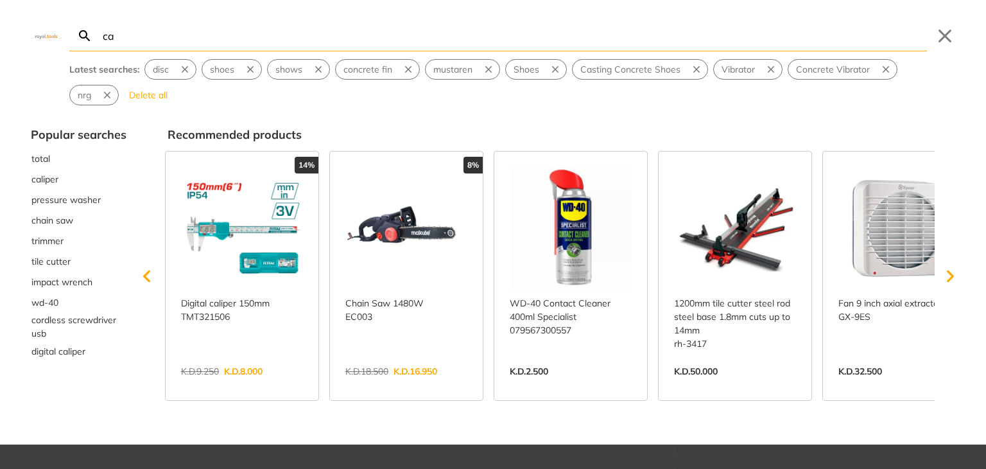
type input "ca"
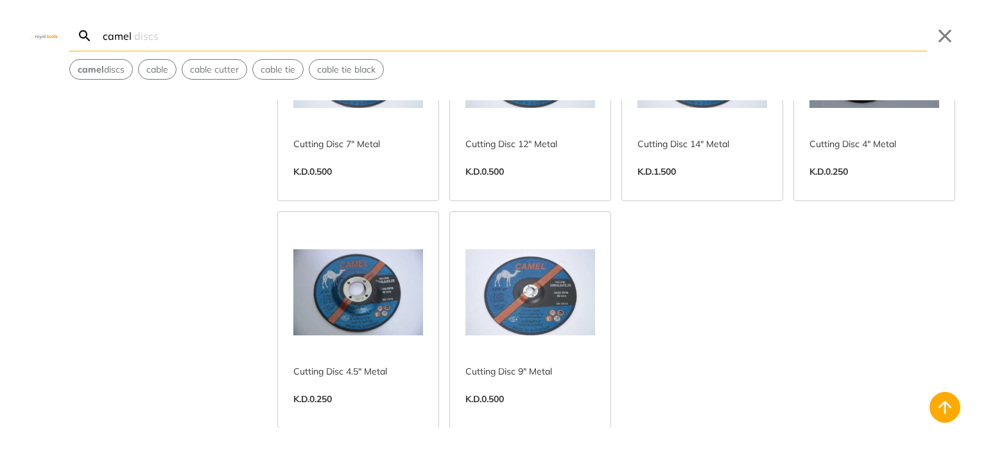
scroll to position [400, 0]
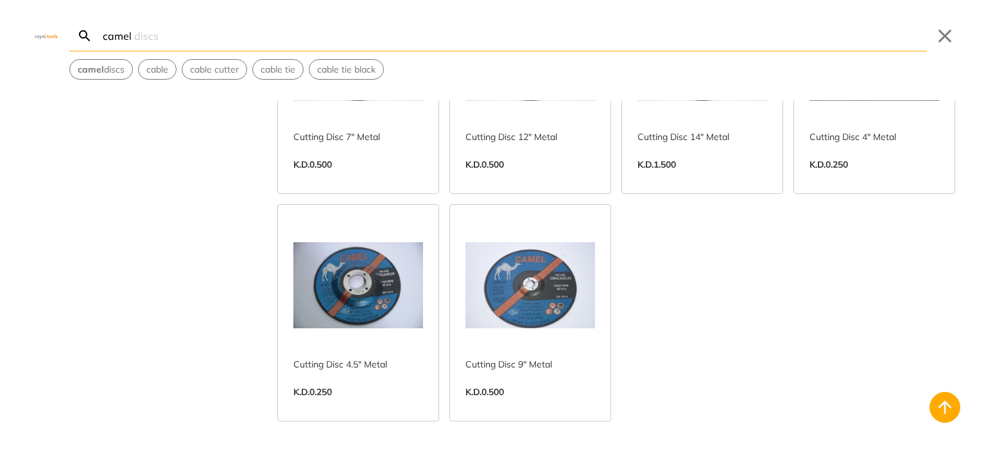
type input "camel"
click at [558, 405] on link "View more →" at bounding box center [530, 405] width 130 height 0
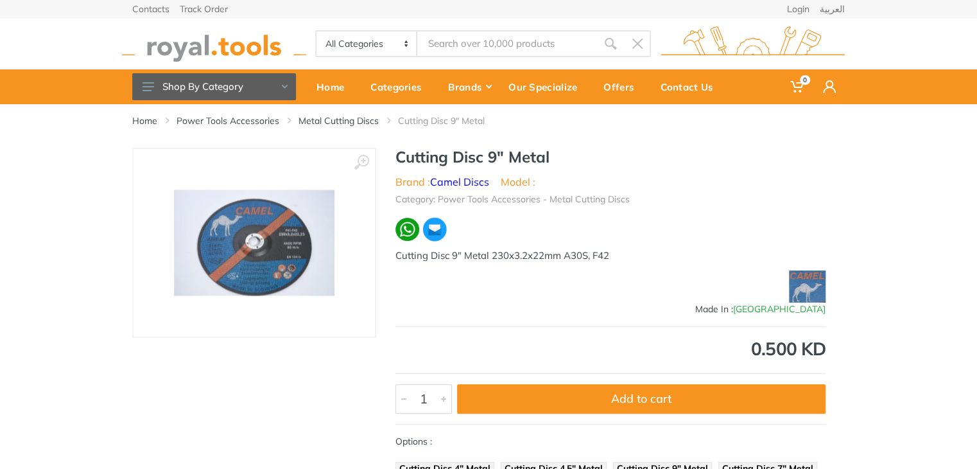
type input "camel"
drag, startPoint x: 553, startPoint y: 155, endPoint x: 392, endPoint y: 155, distance: 161.1
click at [392, 155] on div "Cutting Disc 9" Metal Brand : Camel Discs Model : Category: Power Tools Accesso…" at bounding box center [610, 343] width 469 height 391
copy h1 "Cutting Disc 9" Metal"
click at [552, 161] on h1 "Cutting Disc 9" Metal" at bounding box center [610, 157] width 430 height 19
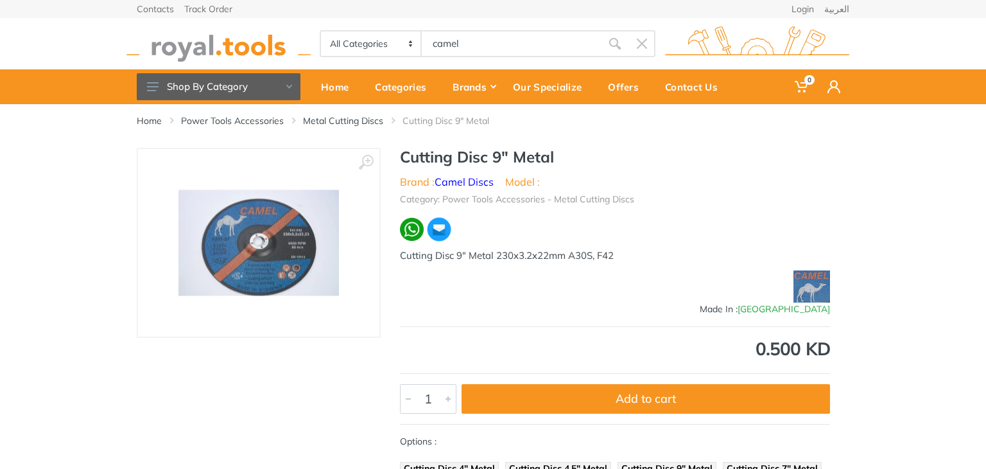
click at [481, 44] on body "0 0" at bounding box center [493, 234] width 986 height 469
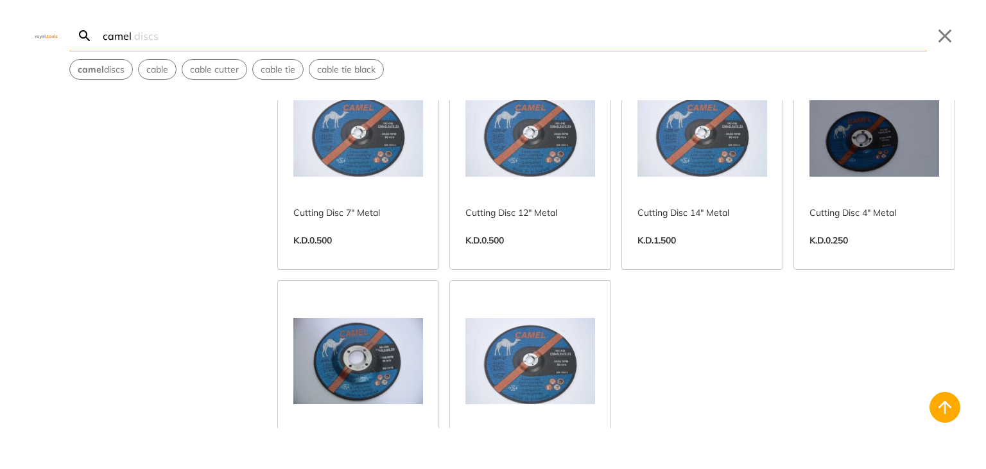
scroll to position [338, 0]
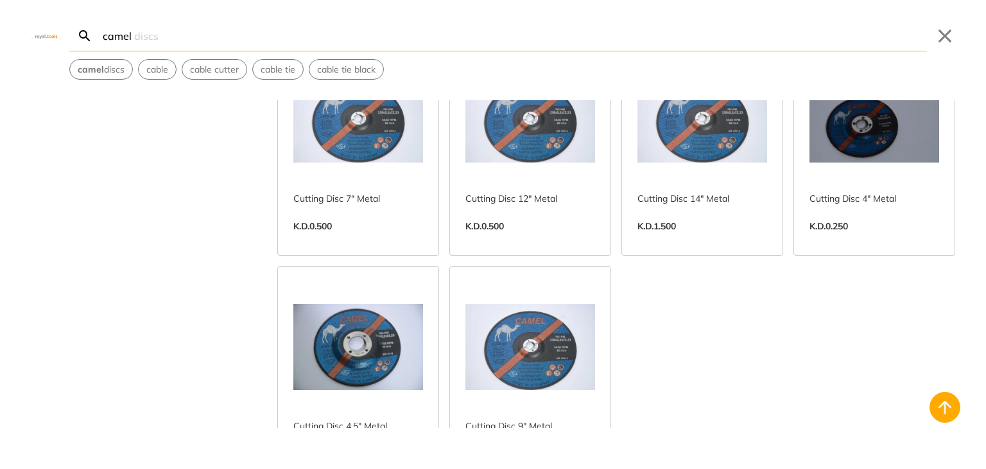
click at [503, 467] on link "View more →" at bounding box center [530, 467] width 130 height 0
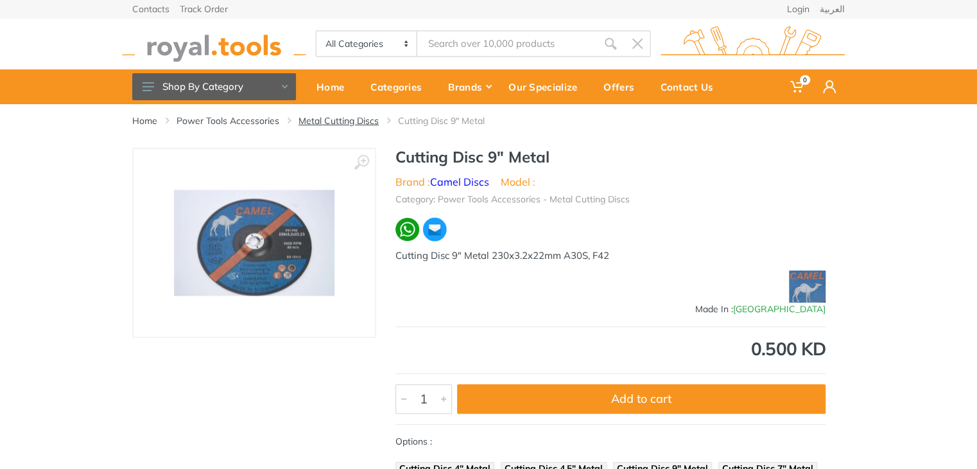
type input "camel"
click at [359, 124] on link "Metal Cutting Discs" at bounding box center [339, 120] width 80 height 13
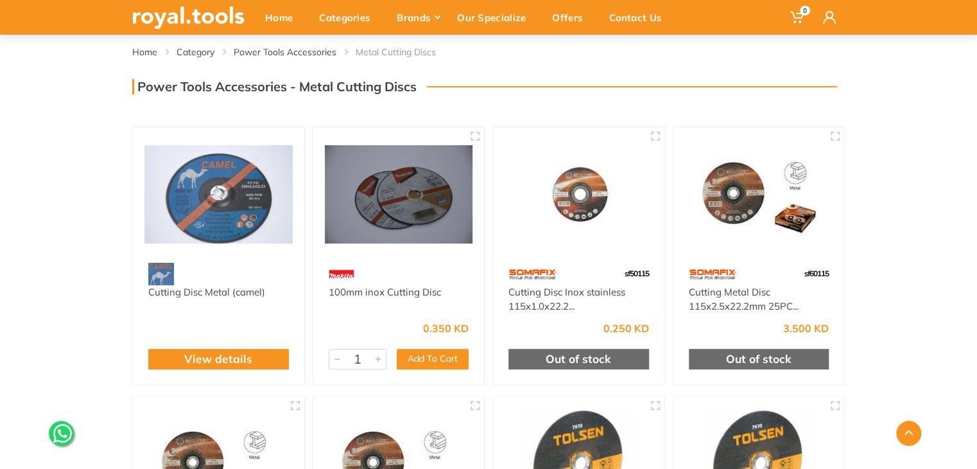
scroll to position [30, 0]
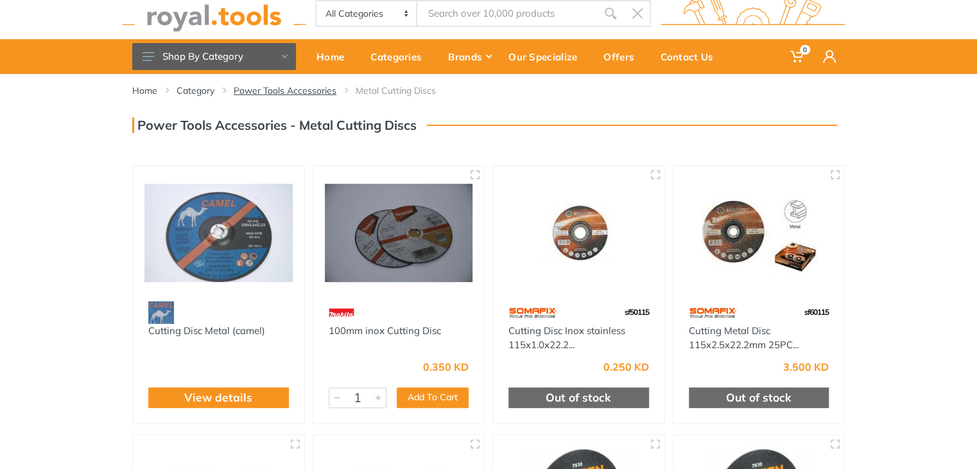
click at [293, 92] on link "Power Tools Accessories" at bounding box center [285, 90] width 103 height 13
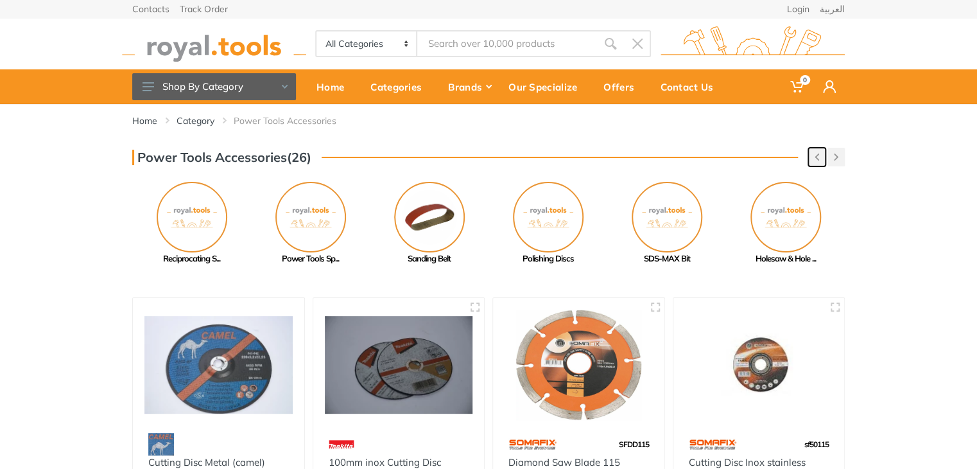
click at [815, 155] on icon "button" at bounding box center [817, 156] width 4 height 7
click at [813, 156] on button "button" at bounding box center [816, 157] width 17 height 19
click at [874, 160] on div "Power Tools Accessories(26) Previous SDS-Plus" at bounding box center [488, 206] width 977 height 117
click at [869, 155] on div "Power Tools Accessories(26) Previous SDS-Plus" at bounding box center [488, 206] width 977 height 117
click at [820, 158] on button "button" at bounding box center [816, 157] width 17 height 19
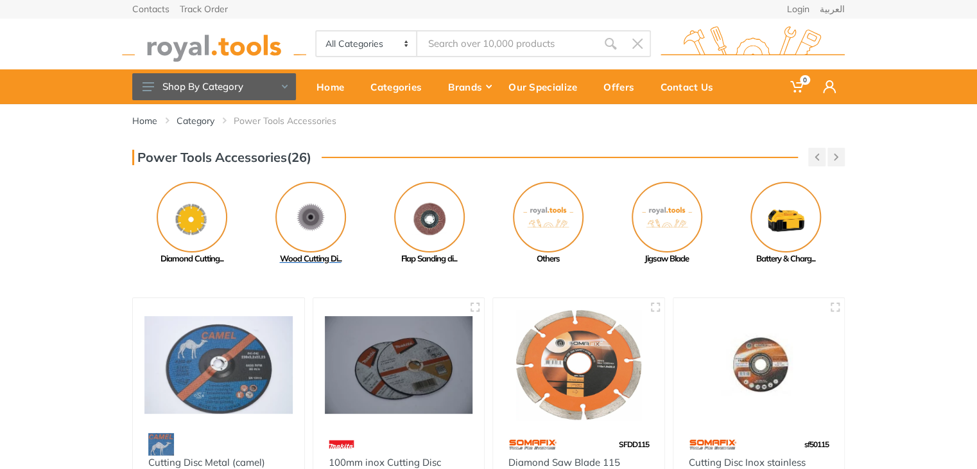
click at [321, 219] on img at bounding box center [310, 217] width 71 height 71
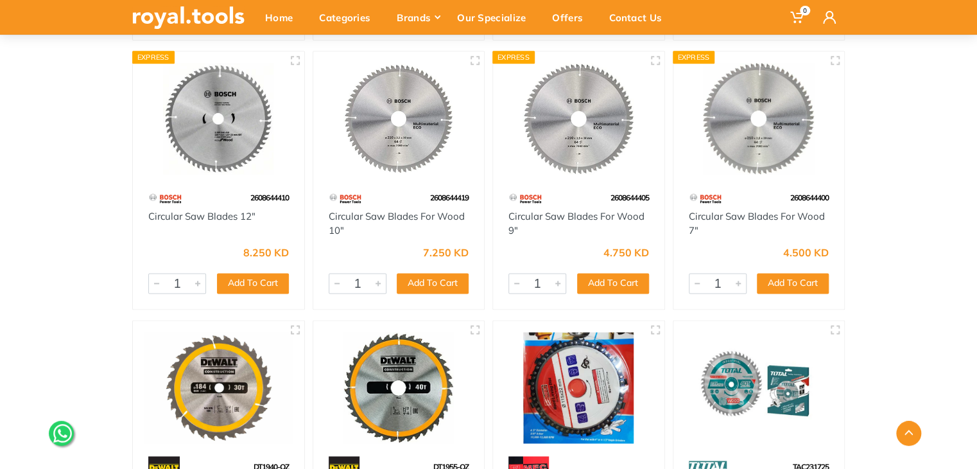
scroll to position [689, 0]
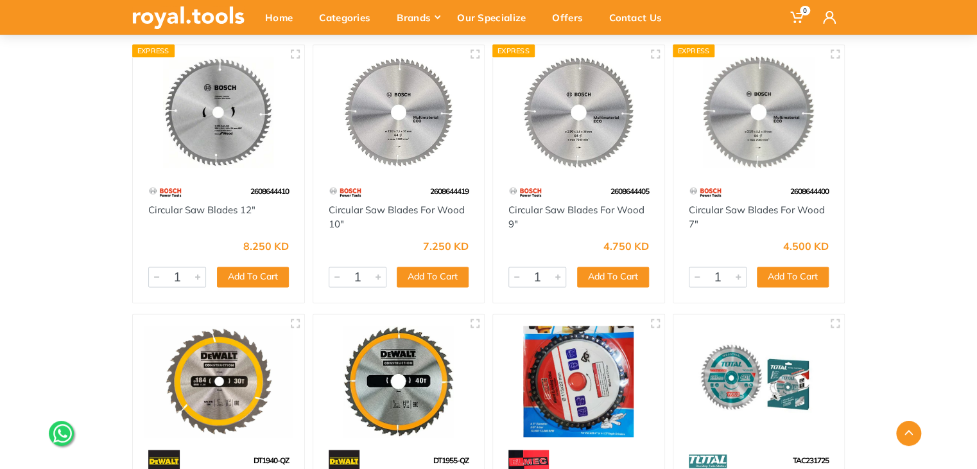
drag, startPoint x: 983, startPoint y: 144, endPoint x: 963, endPoint y: 397, distance: 253.1
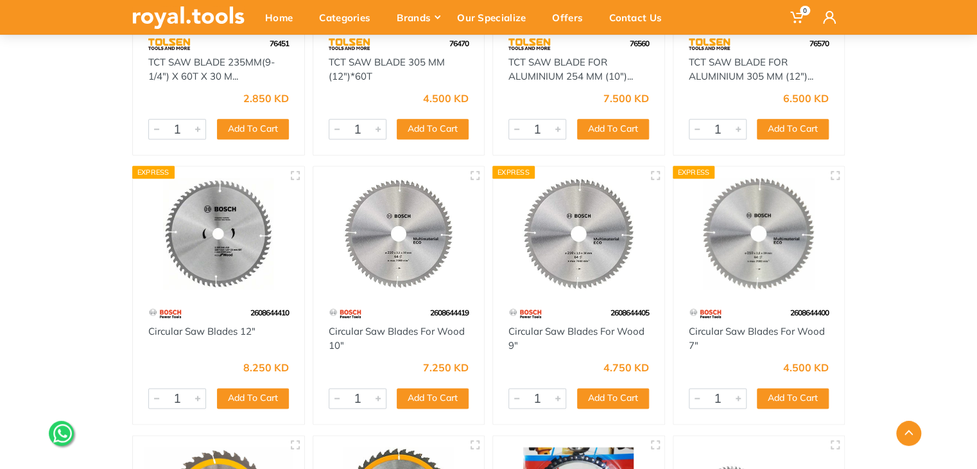
scroll to position [585, 0]
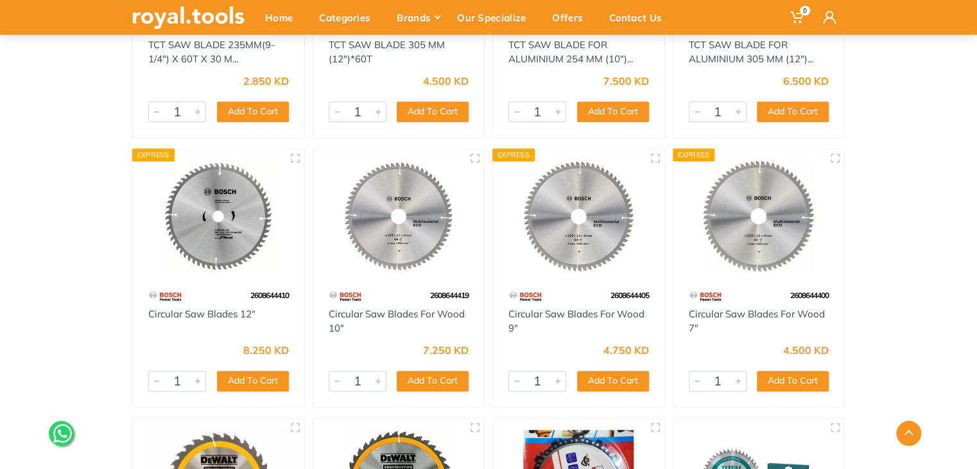
click at [570, 253] on img at bounding box center [579, 215] width 148 height 111
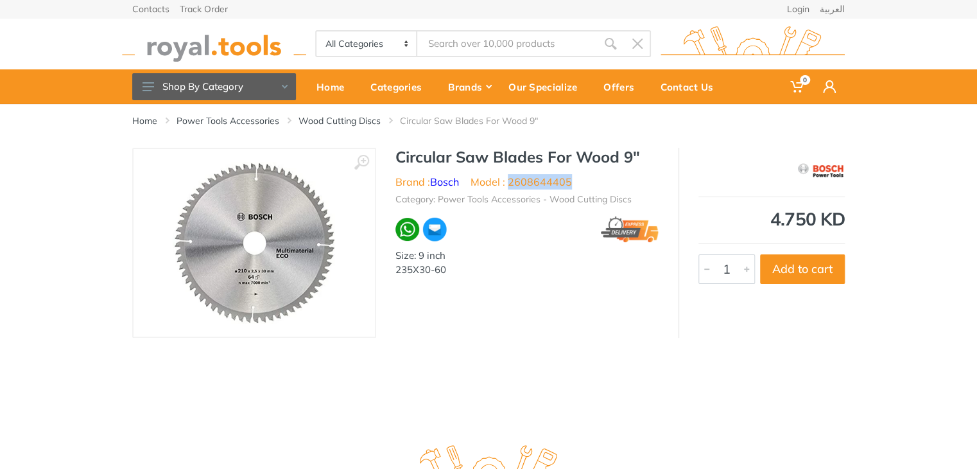
drag, startPoint x: 566, startPoint y: 184, endPoint x: 508, endPoint y: 184, distance: 57.8
click at [508, 184] on li "Model : 2608644405" at bounding box center [521, 181] width 101 height 15
copy li "2608644405"
click at [388, 92] on div "Categories" at bounding box center [400, 86] width 78 height 27
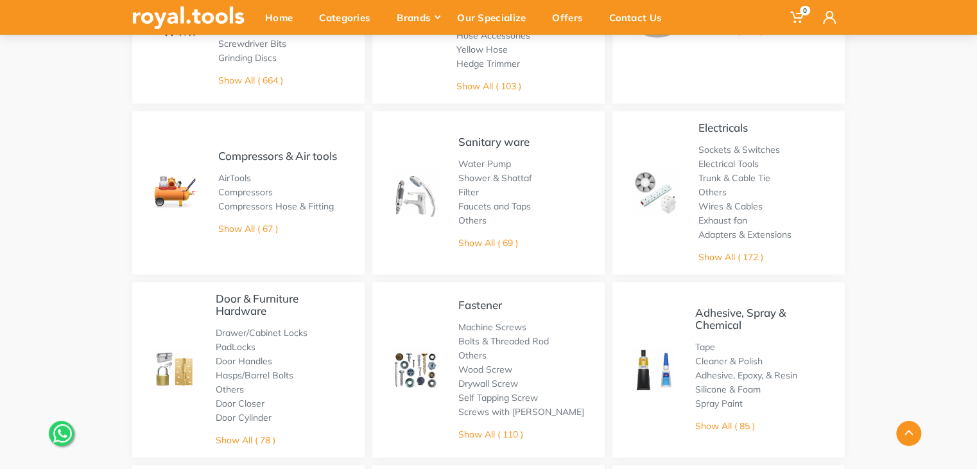
drag, startPoint x: 985, startPoint y: 193, endPoint x: 985, endPoint y: 217, distance: 23.8
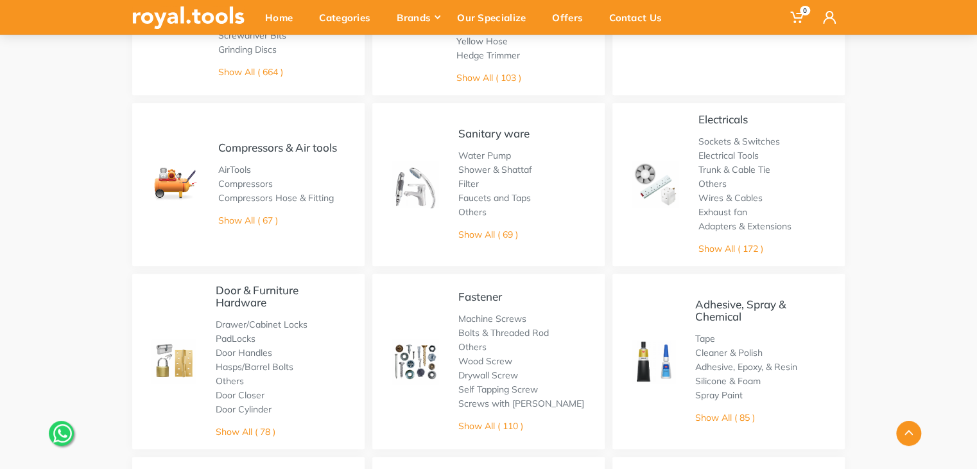
scroll to position [424, 0]
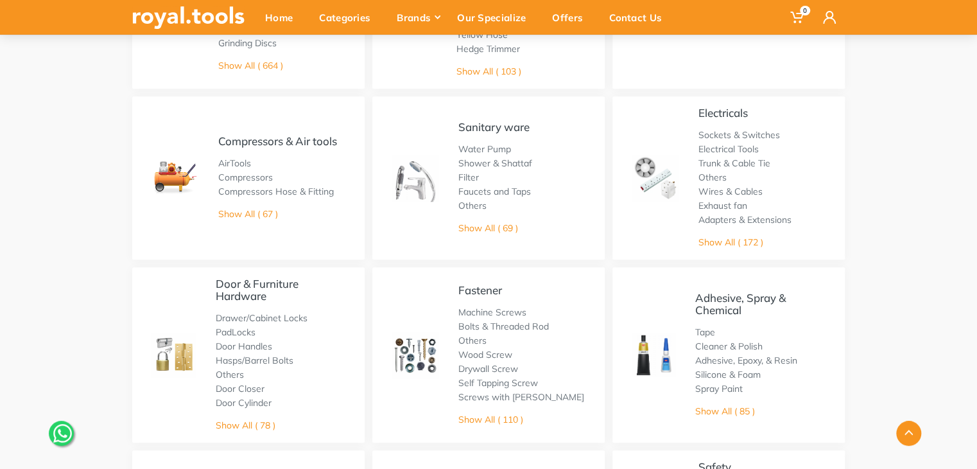
click at [734, 233] on div "Electricals Sockets & Switches Electrical Tools Trunk & Cable Tie Others Wires …" at bounding box center [744, 178] width 93 height 143
click at [730, 239] on link "Show All ( 172 )" at bounding box center [730, 242] width 65 height 12
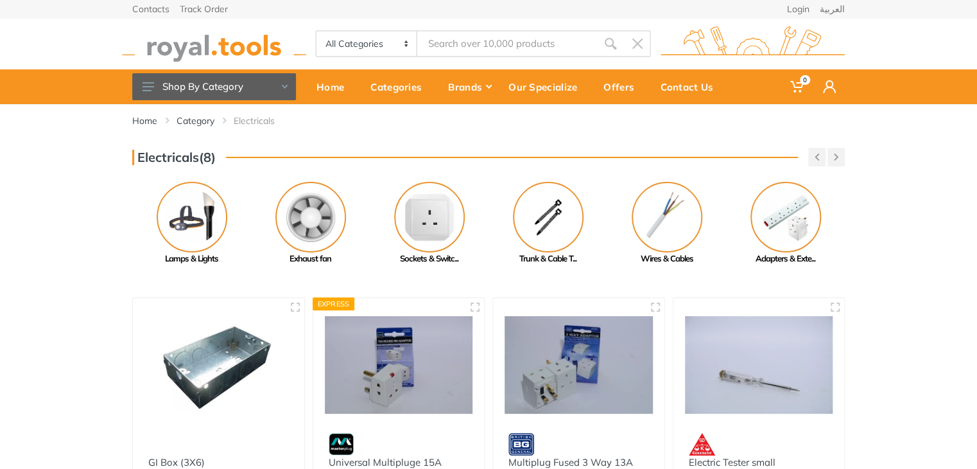
scroll to position [13, 0]
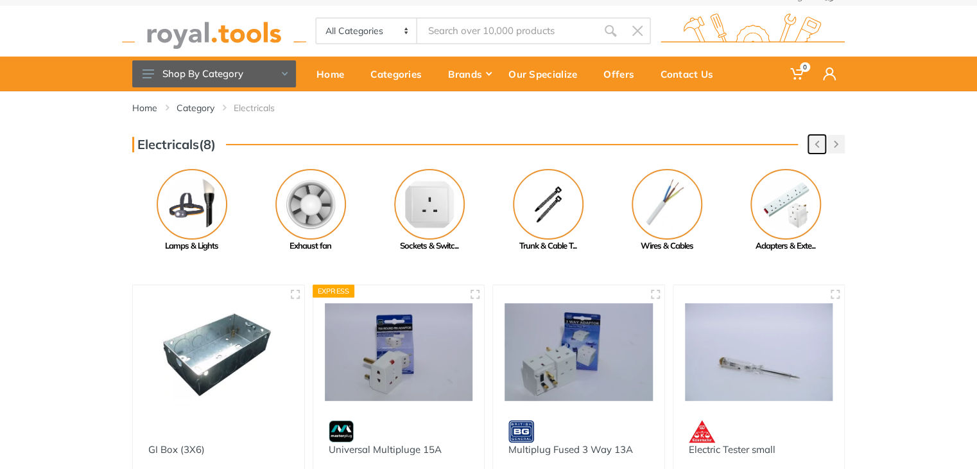
click at [819, 143] on button "button" at bounding box center [816, 144] width 17 height 19
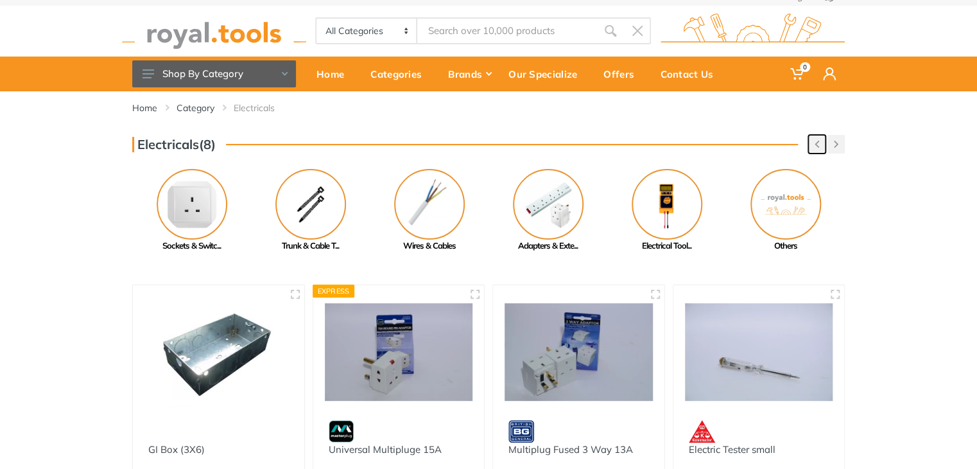
click at [819, 143] on button "button" at bounding box center [816, 144] width 17 height 19
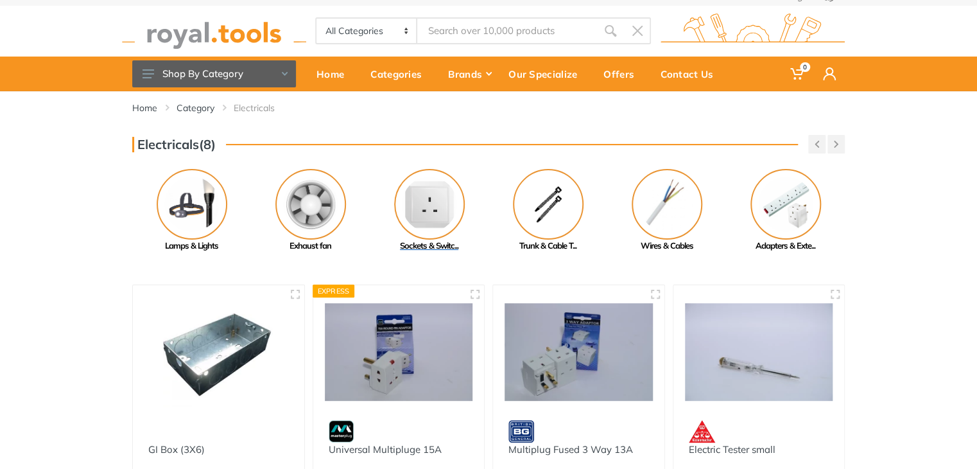
click at [449, 191] on img at bounding box center [429, 204] width 71 height 71
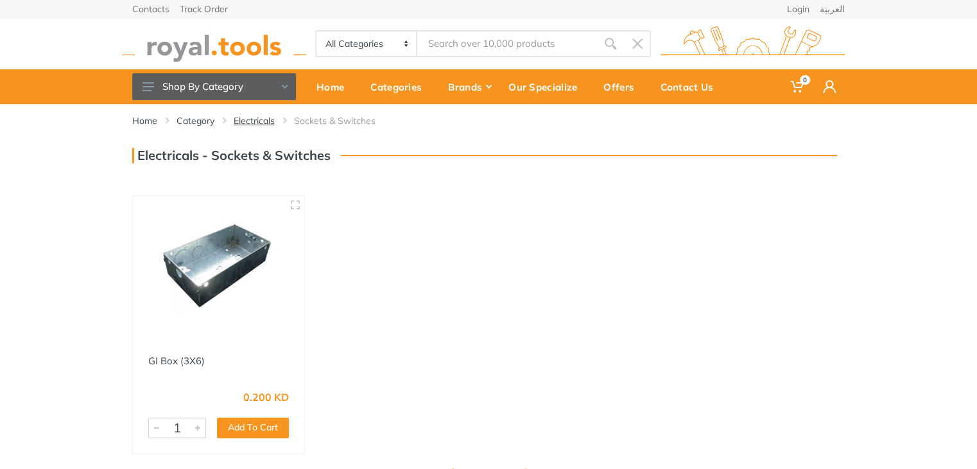
click at [252, 117] on link "Electricals" at bounding box center [254, 120] width 41 height 13
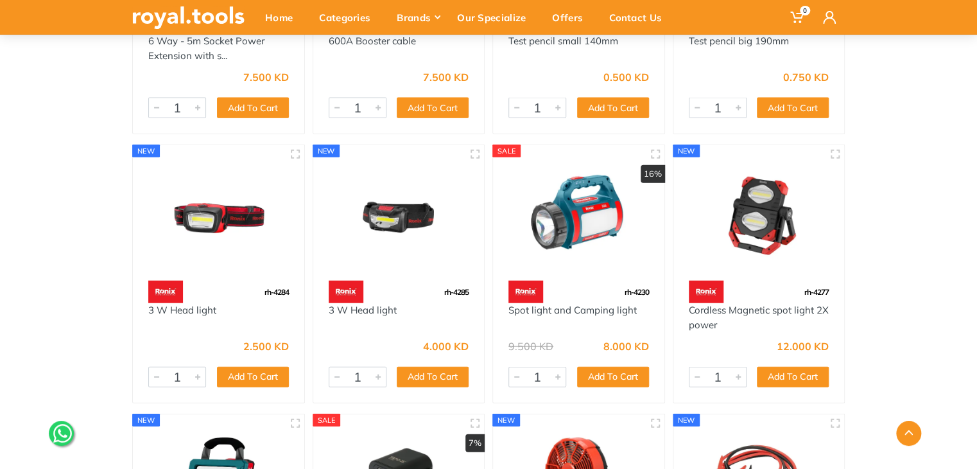
scroll to position [11151, 0]
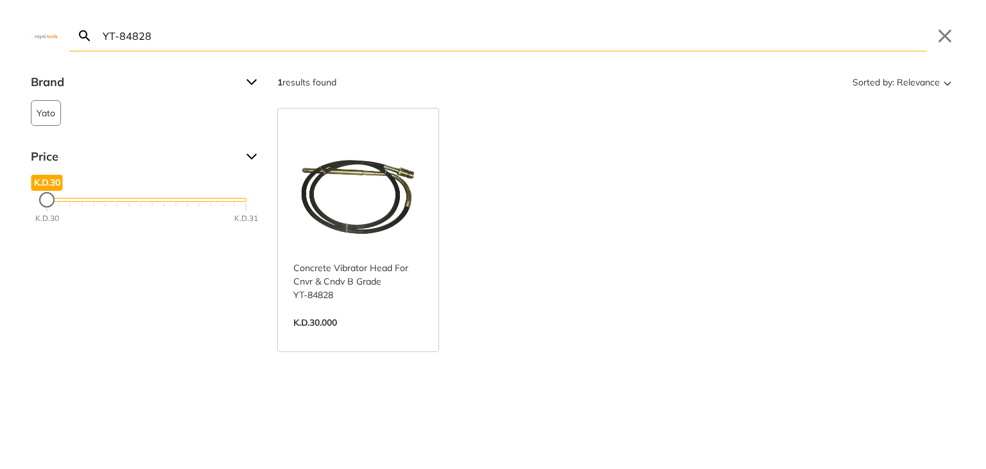
click at [374, 336] on link "View more →" at bounding box center [358, 336] width 130 height 0
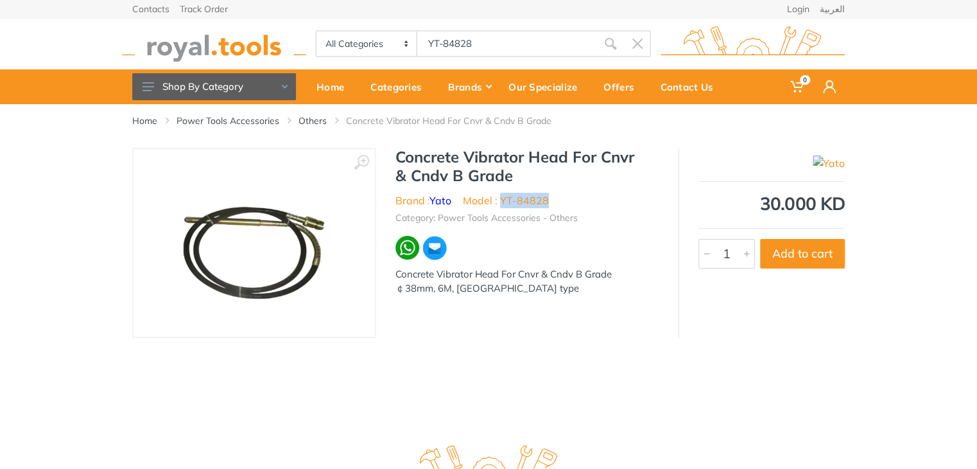
drag, startPoint x: 555, startPoint y: 196, endPoint x: 501, endPoint y: 197, distance: 53.3
click at [501, 197] on ul "Brand : Yato Model : YT-84828" at bounding box center [526, 200] width 263 height 15
copy li "YT-84828"
